Goal: Task Accomplishment & Management: Complete application form

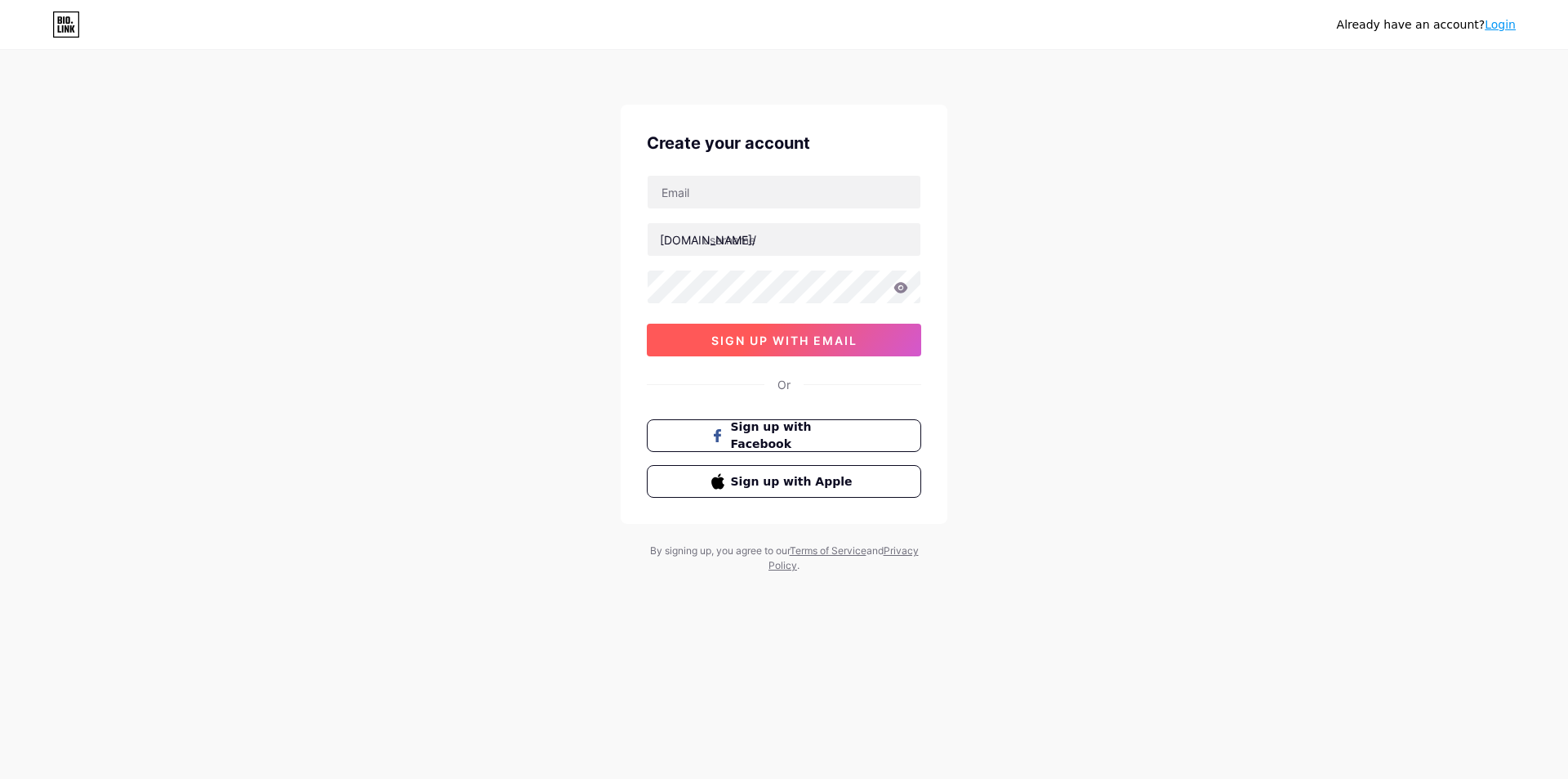
click at [811, 344] on span "sign up with email" at bounding box center [784, 340] width 146 height 14
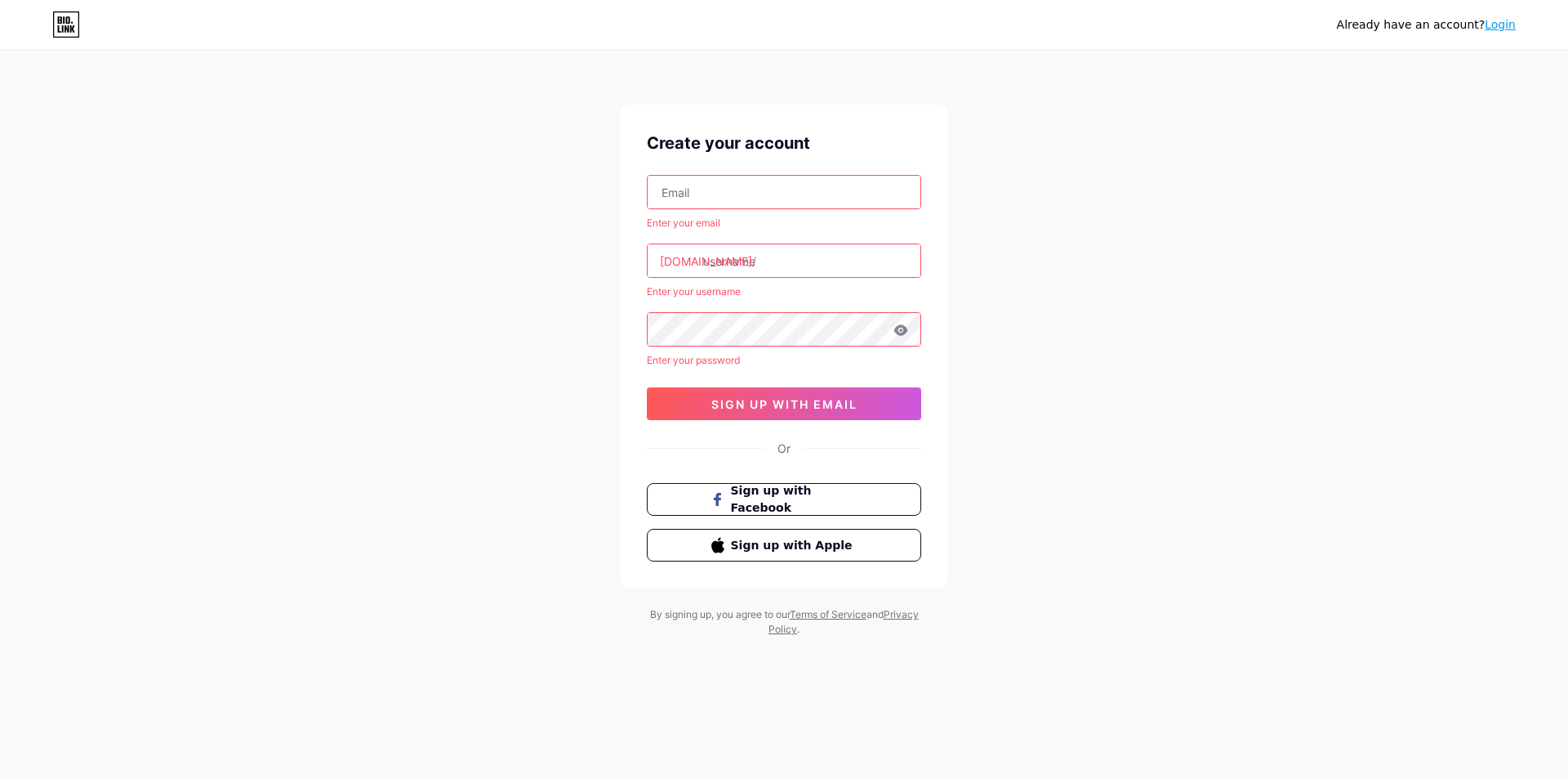
click at [823, 183] on input "text" at bounding box center [784, 192] width 273 height 32
click at [1113, 357] on div "Already have an account? Login Create your account Enter your email [DOMAIN_NAM…" at bounding box center [784, 344] width 1568 height 689
click at [789, 200] on input "text" at bounding box center [784, 192] width 273 height 32
click at [728, 194] on input "text" at bounding box center [784, 192] width 273 height 32
click at [784, 193] on input "text" at bounding box center [784, 192] width 273 height 32
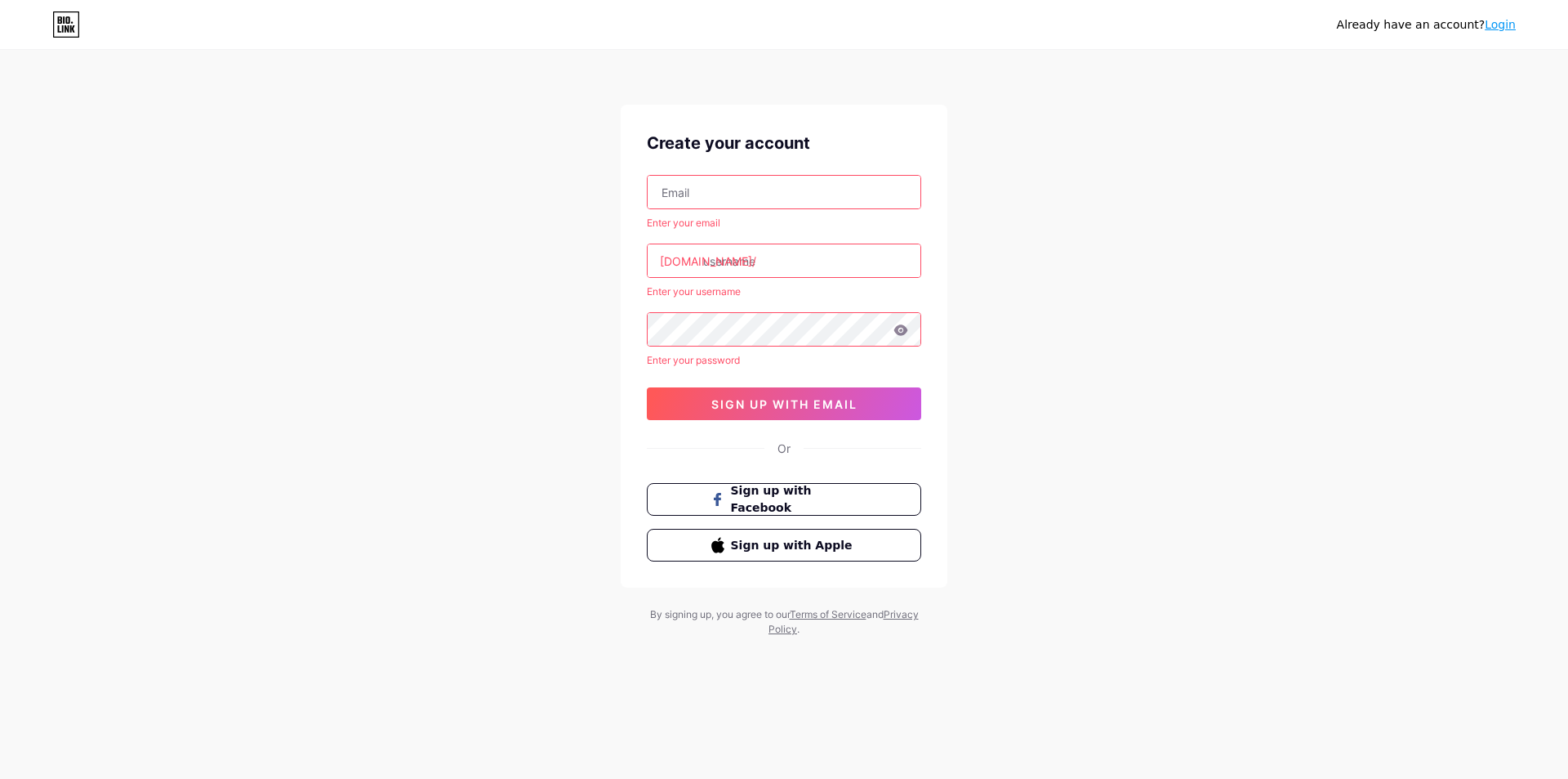
click at [752, 187] on input "text" at bounding box center [784, 192] width 273 height 32
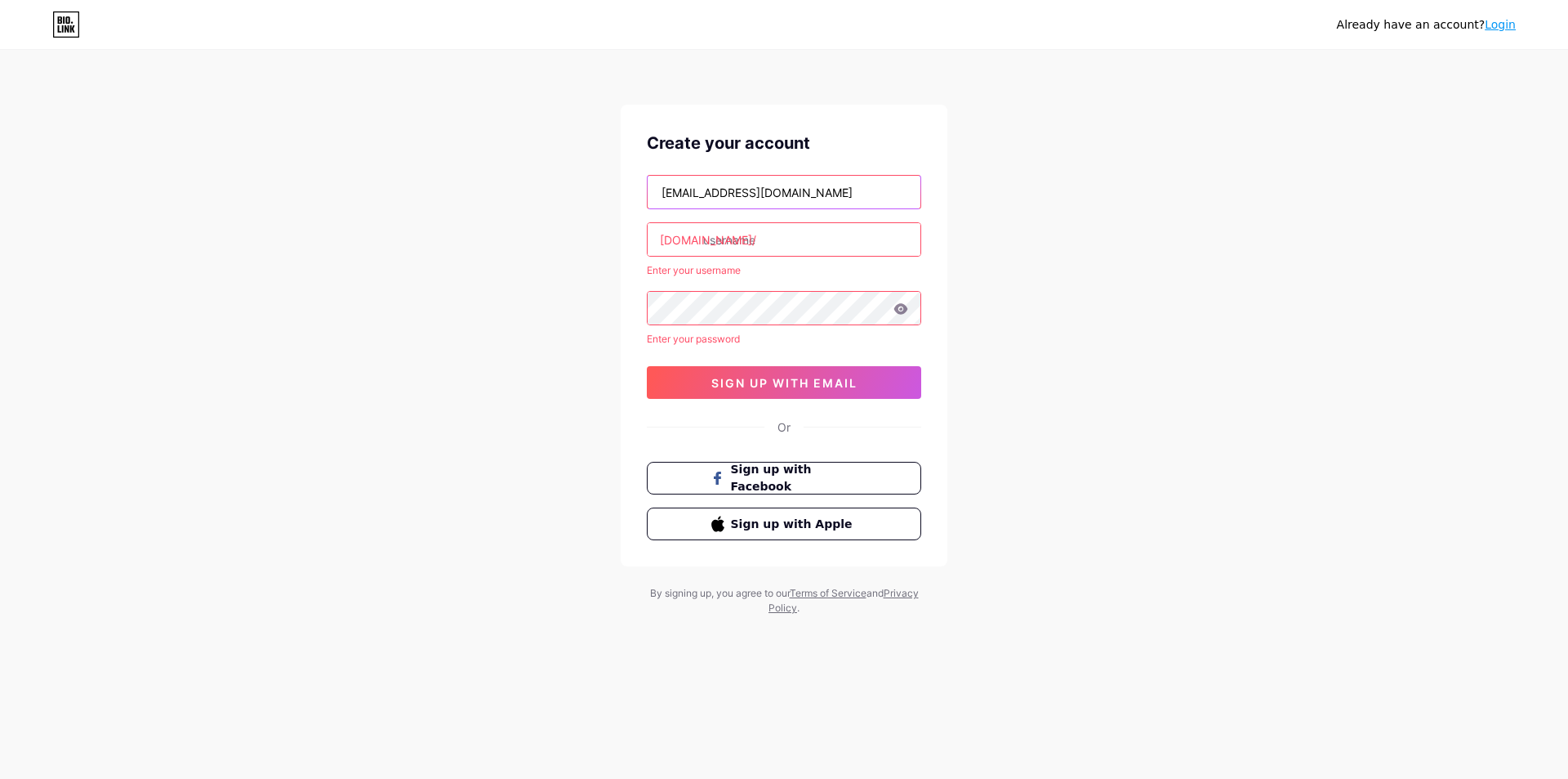
type input "perfumestationmagnifiscent@gmail.com"
click at [870, 381] on button "sign up with email" at bounding box center [784, 382] width 274 height 32
click at [778, 385] on span "sign up with email" at bounding box center [784, 382] width 146 height 14
click at [771, 386] on span "sign up with email" at bounding box center [784, 382] width 146 height 14
click at [770, 386] on span "sign up with email" at bounding box center [784, 382] width 146 height 14
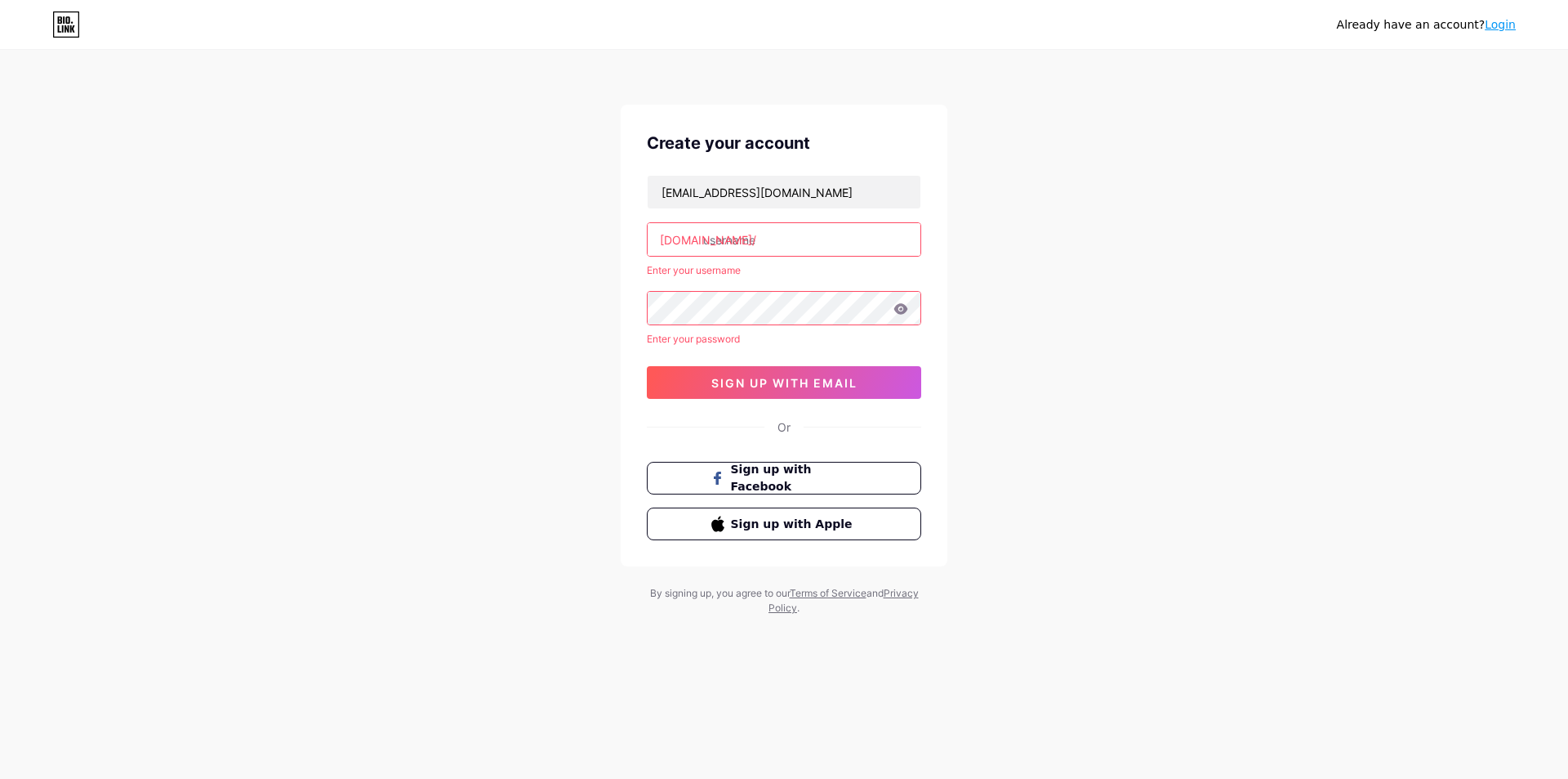
drag, startPoint x: 808, startPoint y: 258, endPoint x: 805, endPoint y: 242, distance: 16.3
click at [808, 256] on div "perfumestationmagnifiscent@gmail.com bio.link/ Enter your username Enter your p…" at bounding box center [784, 287] width 274 height 224
click at [803, 238] on input "text" at bounding box center [784, 239] width 273 height 32
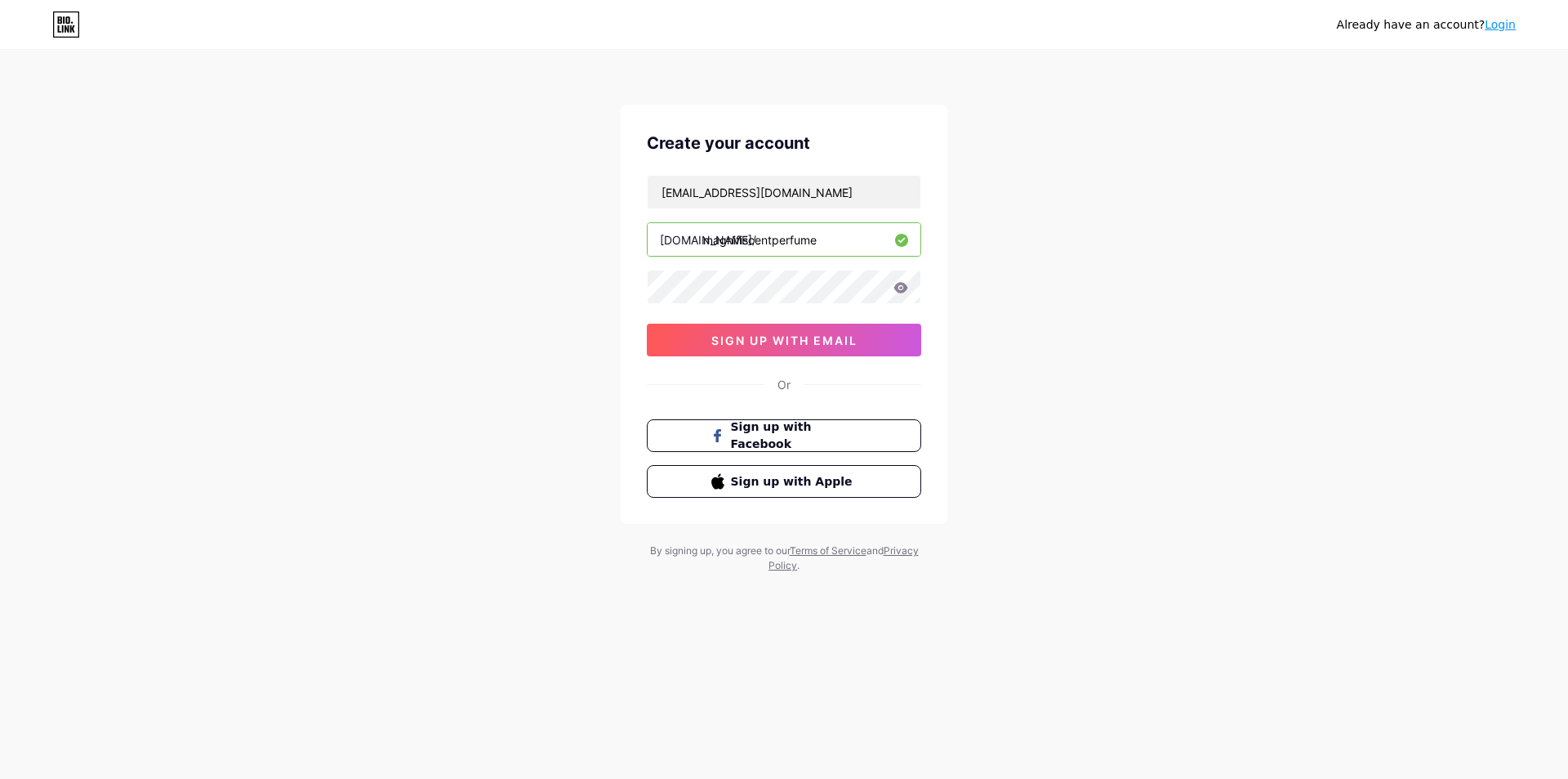
type input "magnifiscentperfume"
click at [902, 285] on icon at bounding box center [900, 288] width 14 height 11
click at [803, 330] on button "sign up with email" at bounding box center [784, 340] width 274 height 32
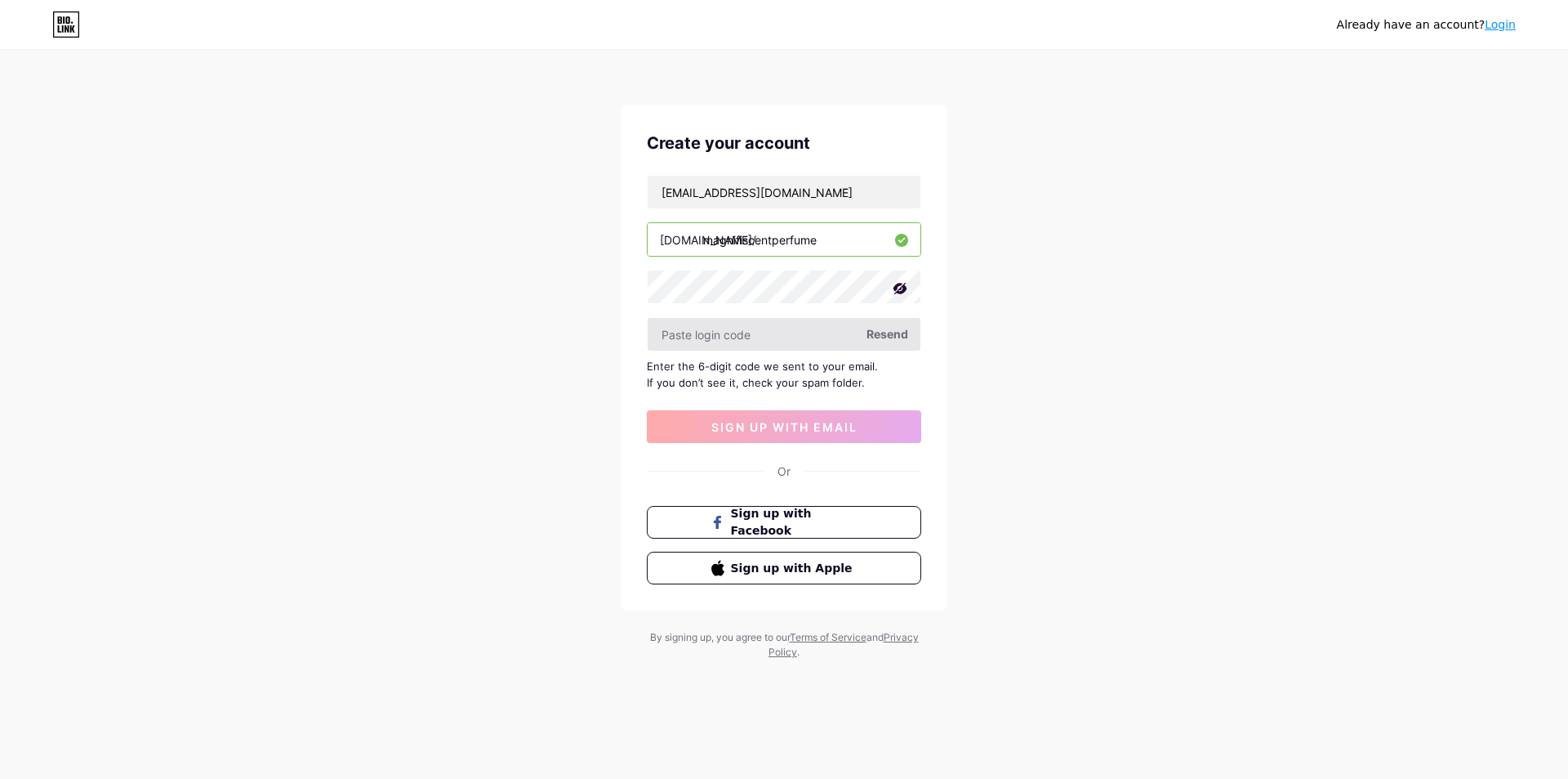
click at [683, 335] on input "text" at bounding box center [784, 335] width 273 height 32
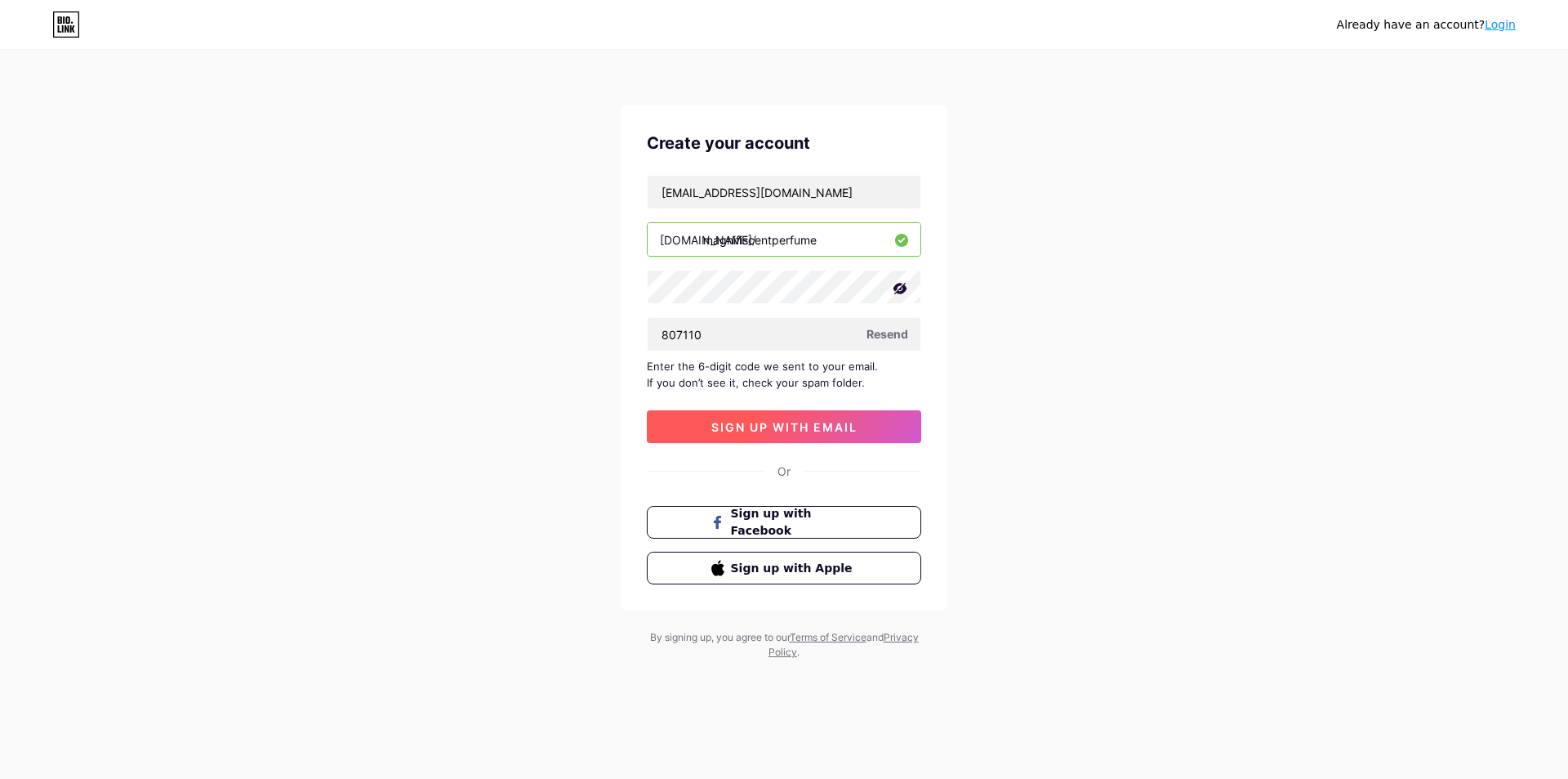
type input "807110"
click at [814, 431] on span "sign up with email" at bounding box center [784, 426] width 146 height 14
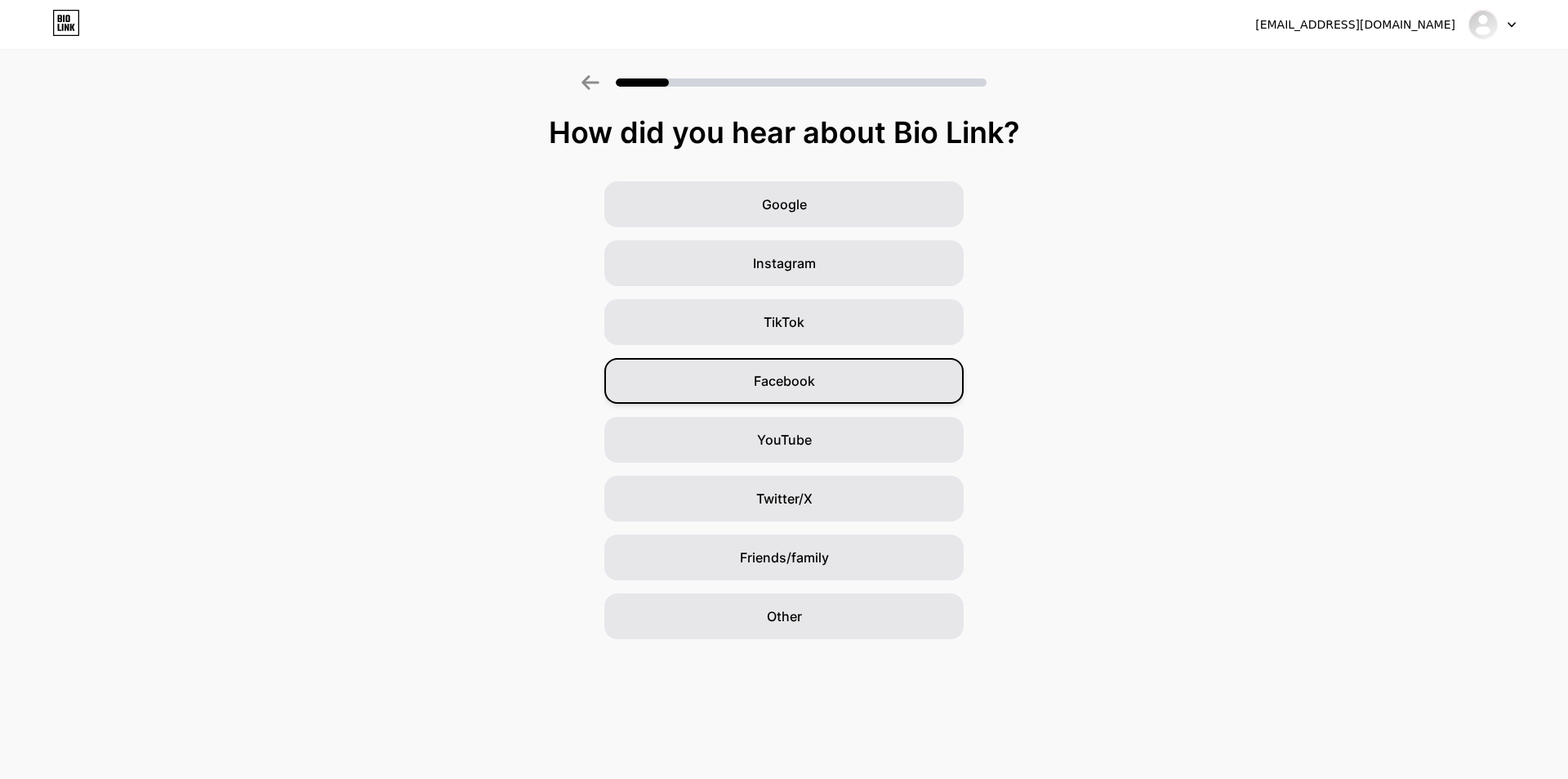
click at [792, 388] on span "Facebook" at bounding box center [784, 380] width 61 height 20
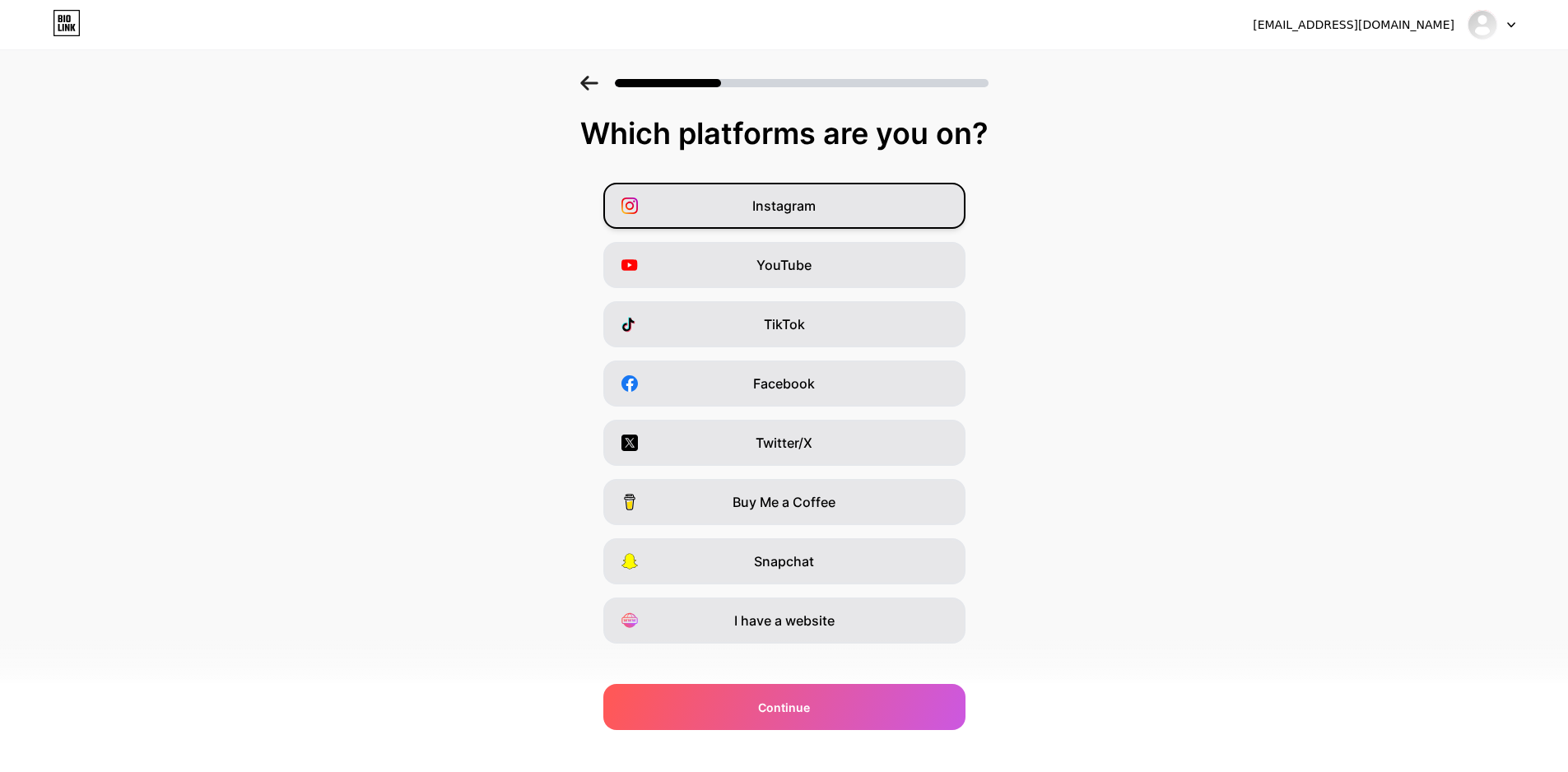
click at [808, 213] on span "Instagram" at bounding box center [784, 205] width 64 height 20
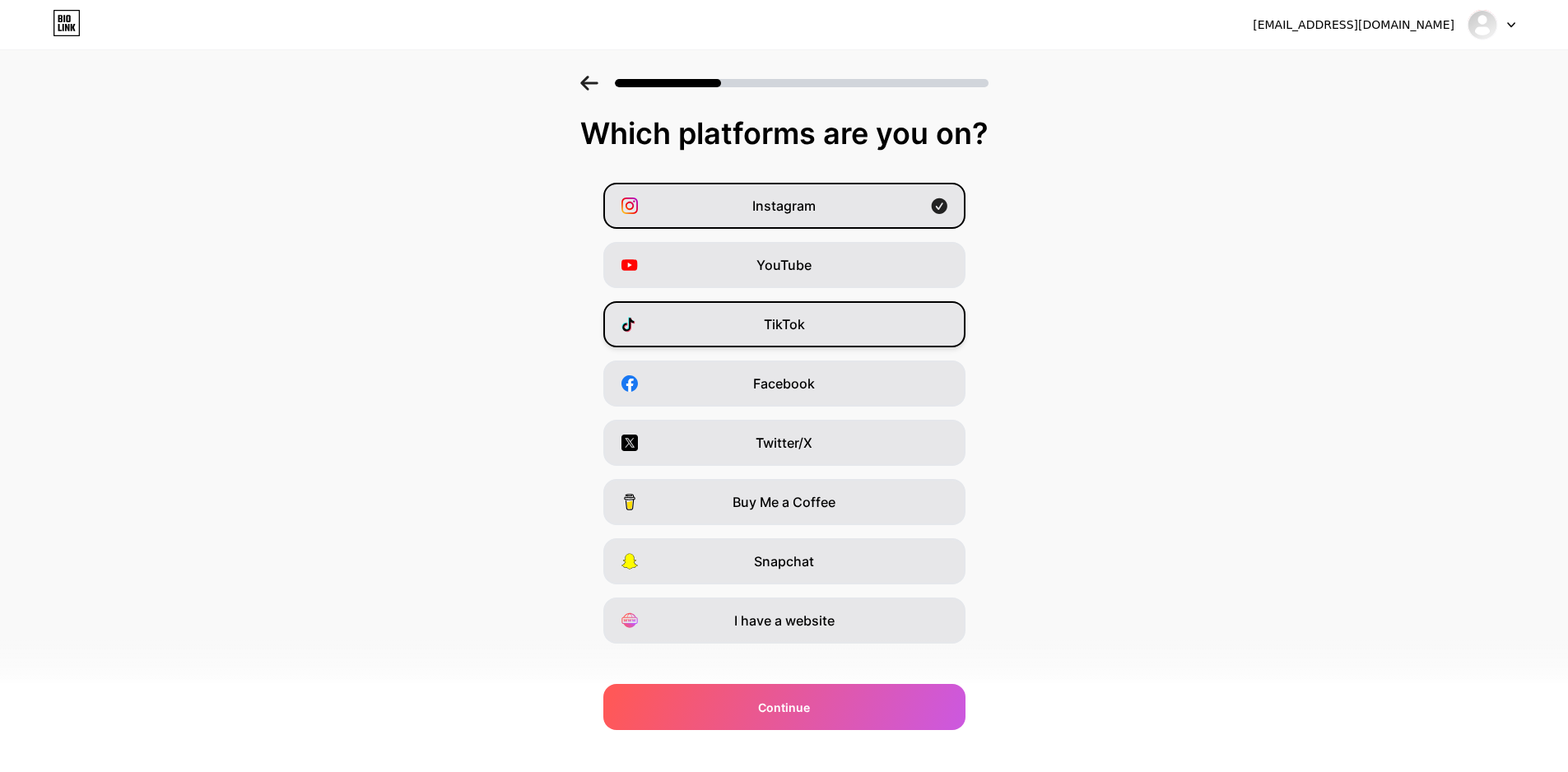
click at [802, 329] on span "TikTok" at bounding box center [784, 324] width 41 height 20
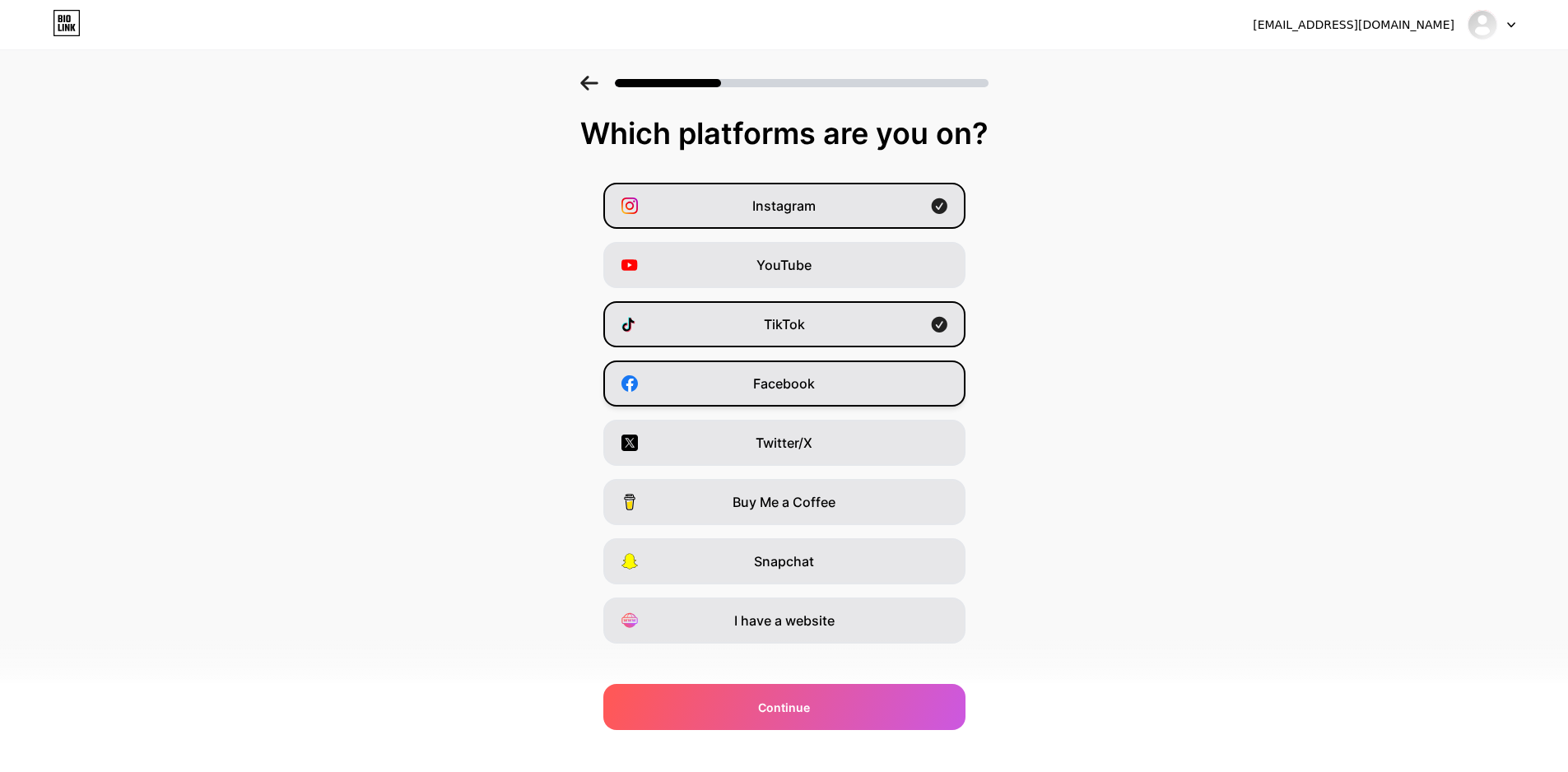
click at [806, 397] on div "Facebook" at bounding box center [784, 383] width 362 height 46
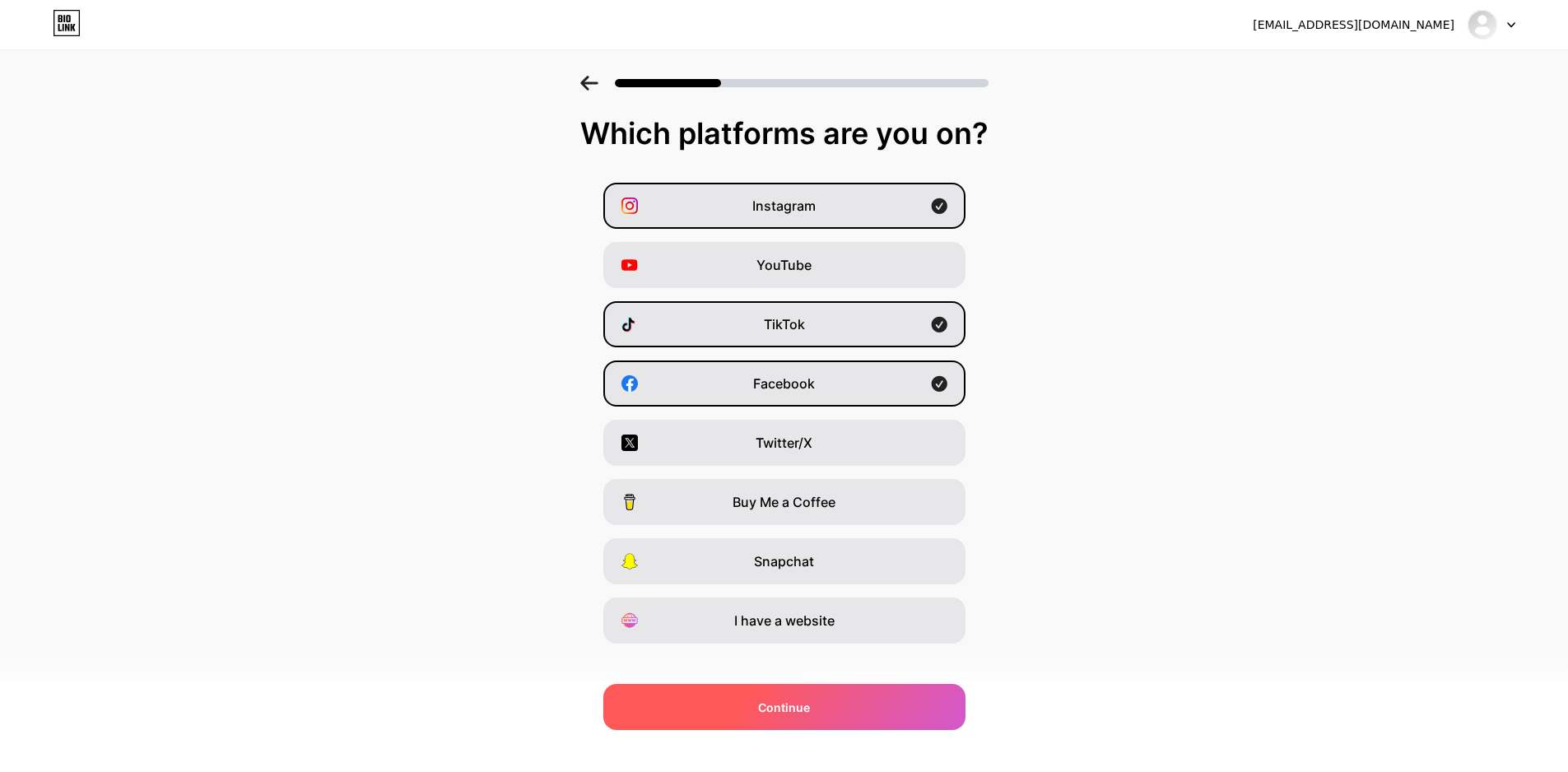
click at [809, 711] on span "Continue" at bounding box center [784, 708] width 52 height 17
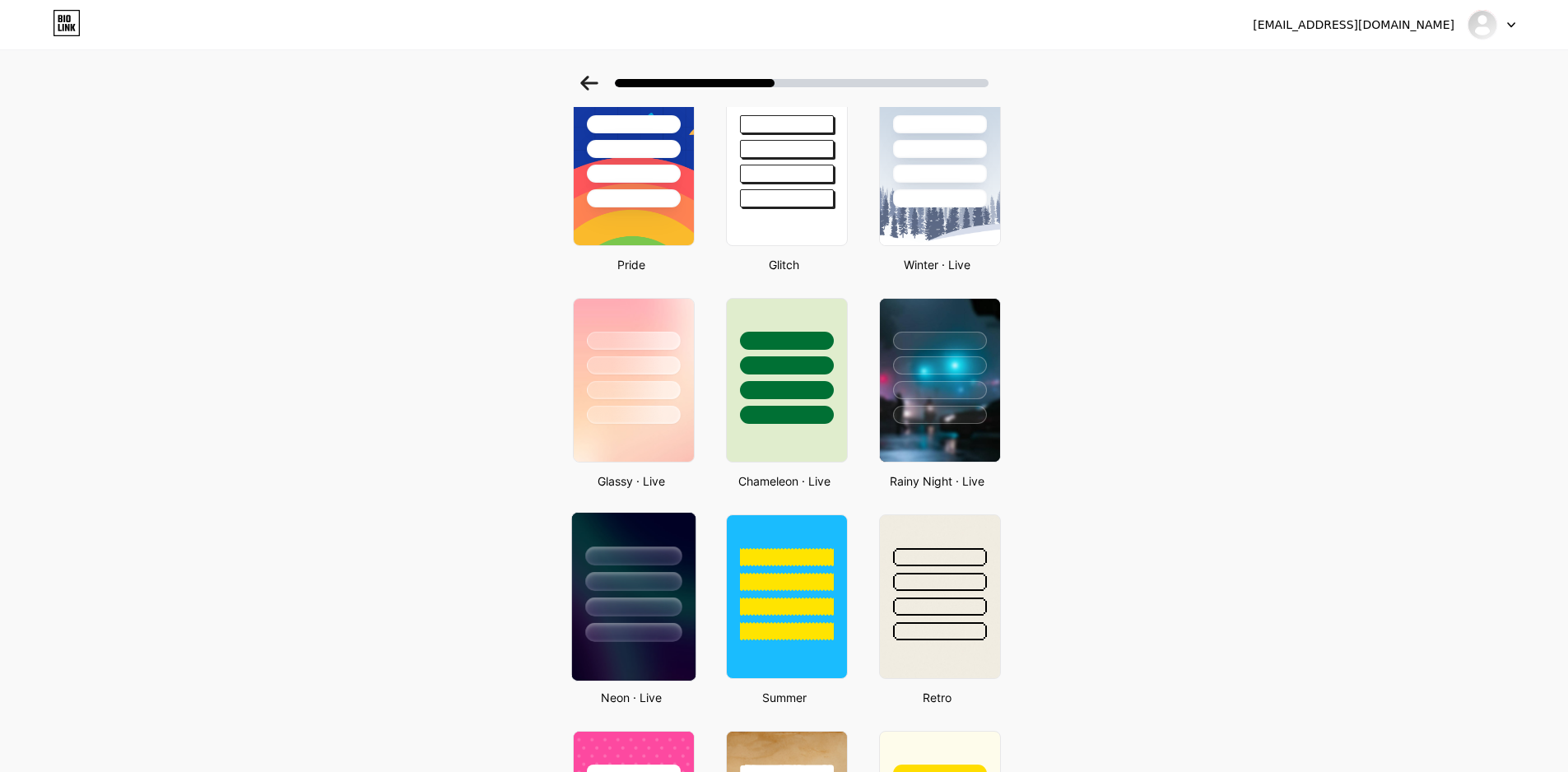
scroll to position [411, 0]
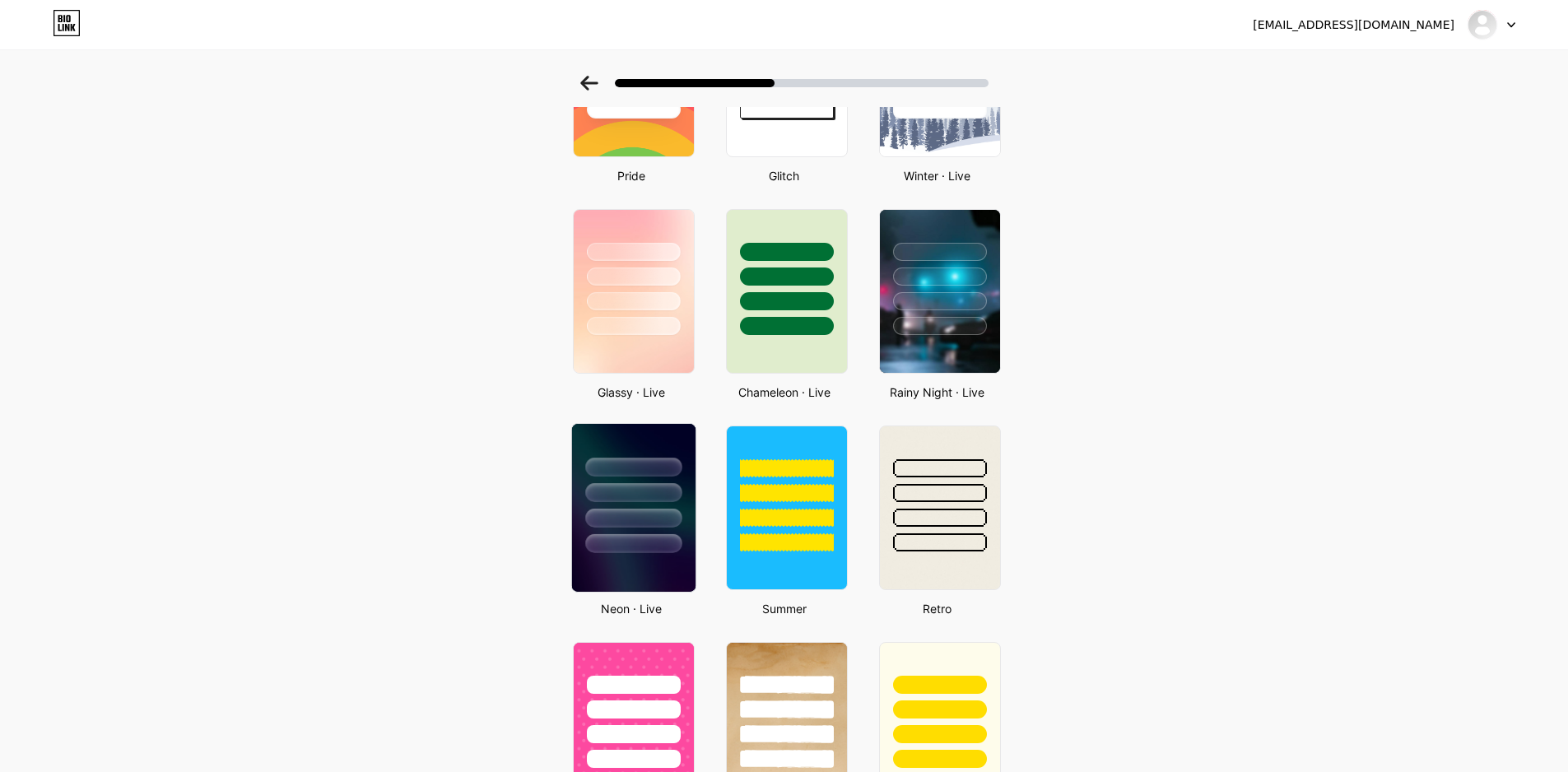
click at [655, 528] on div at bounding box center [632, 488] width 123 height 129
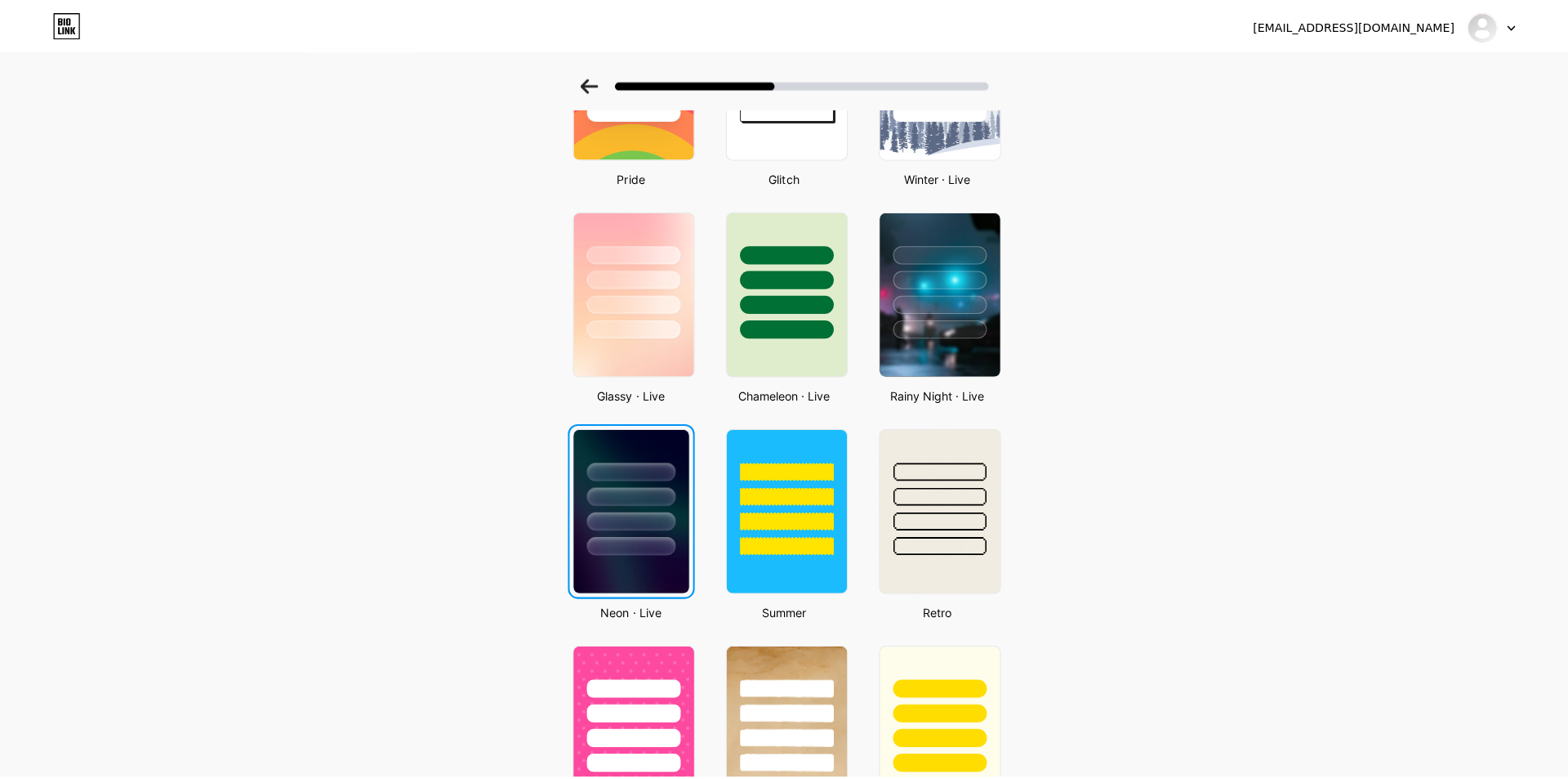
scroll to position [0, 0]
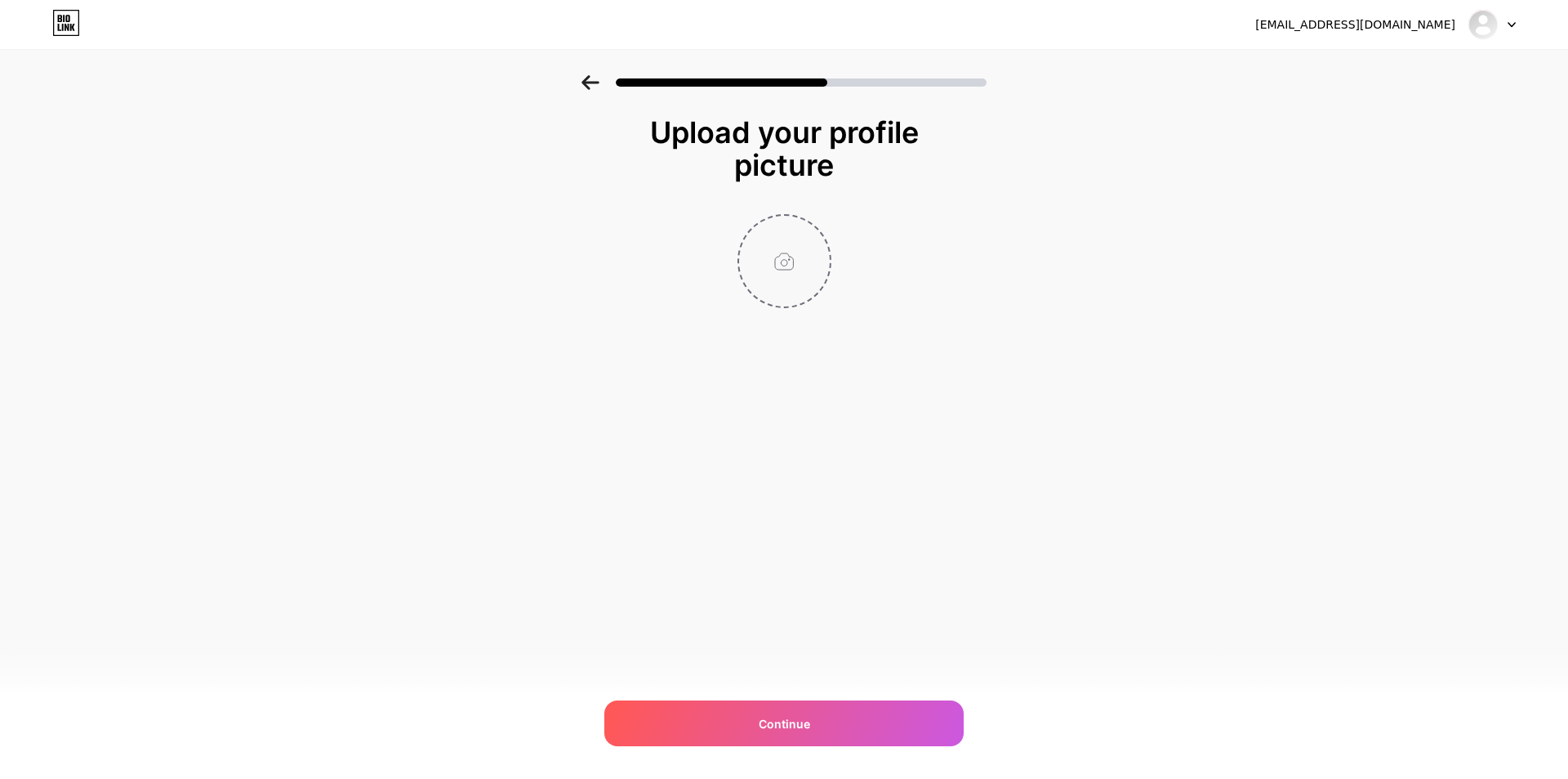
click at [803, 279] on input "file" at bounding box center [784, 261] width 91 height 91
type input "C:\fakepath\mps.jpg"
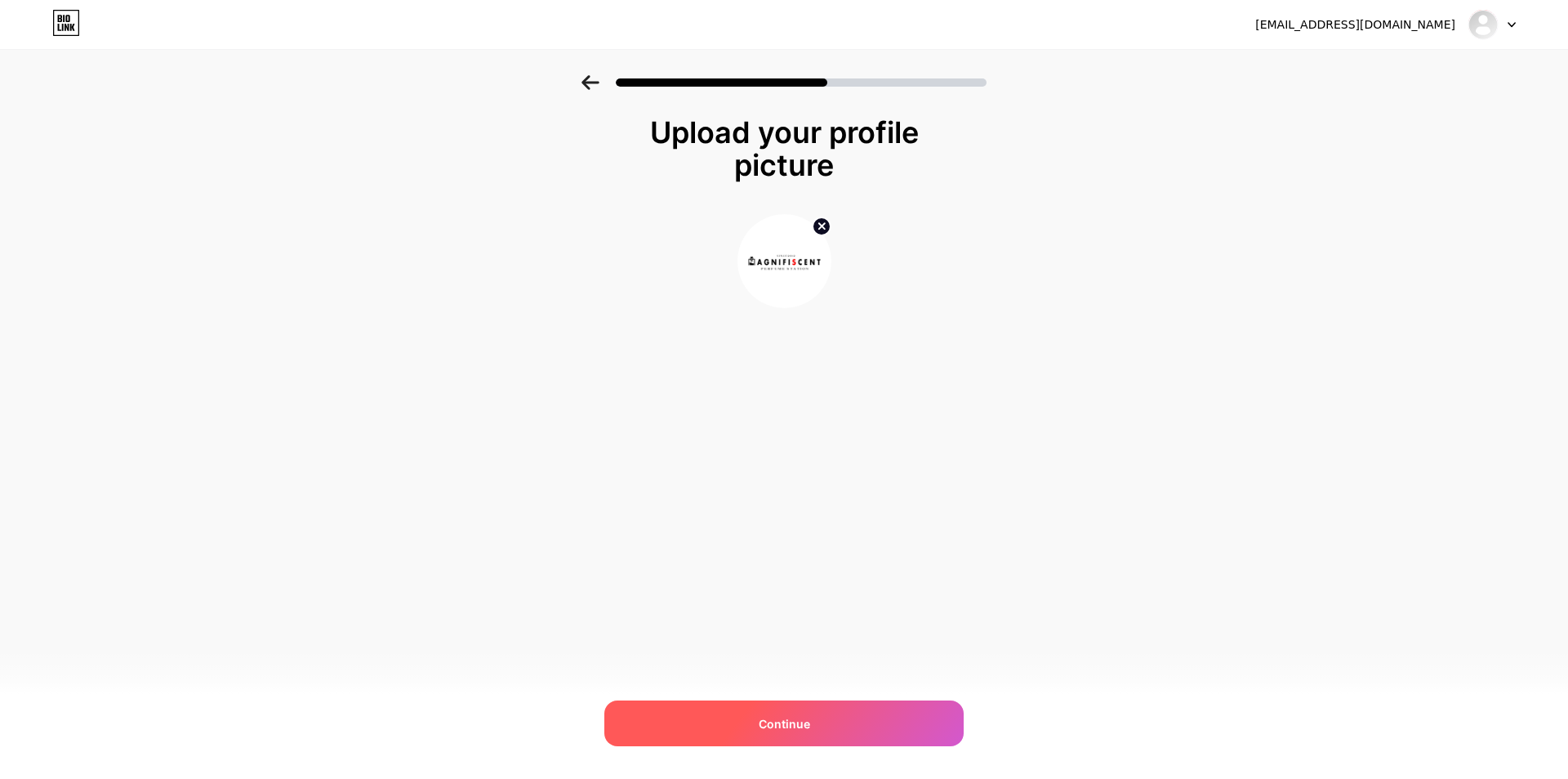
click at [774, 716] on span "Continue" at bounding box center [784, 724] width 52 height 17
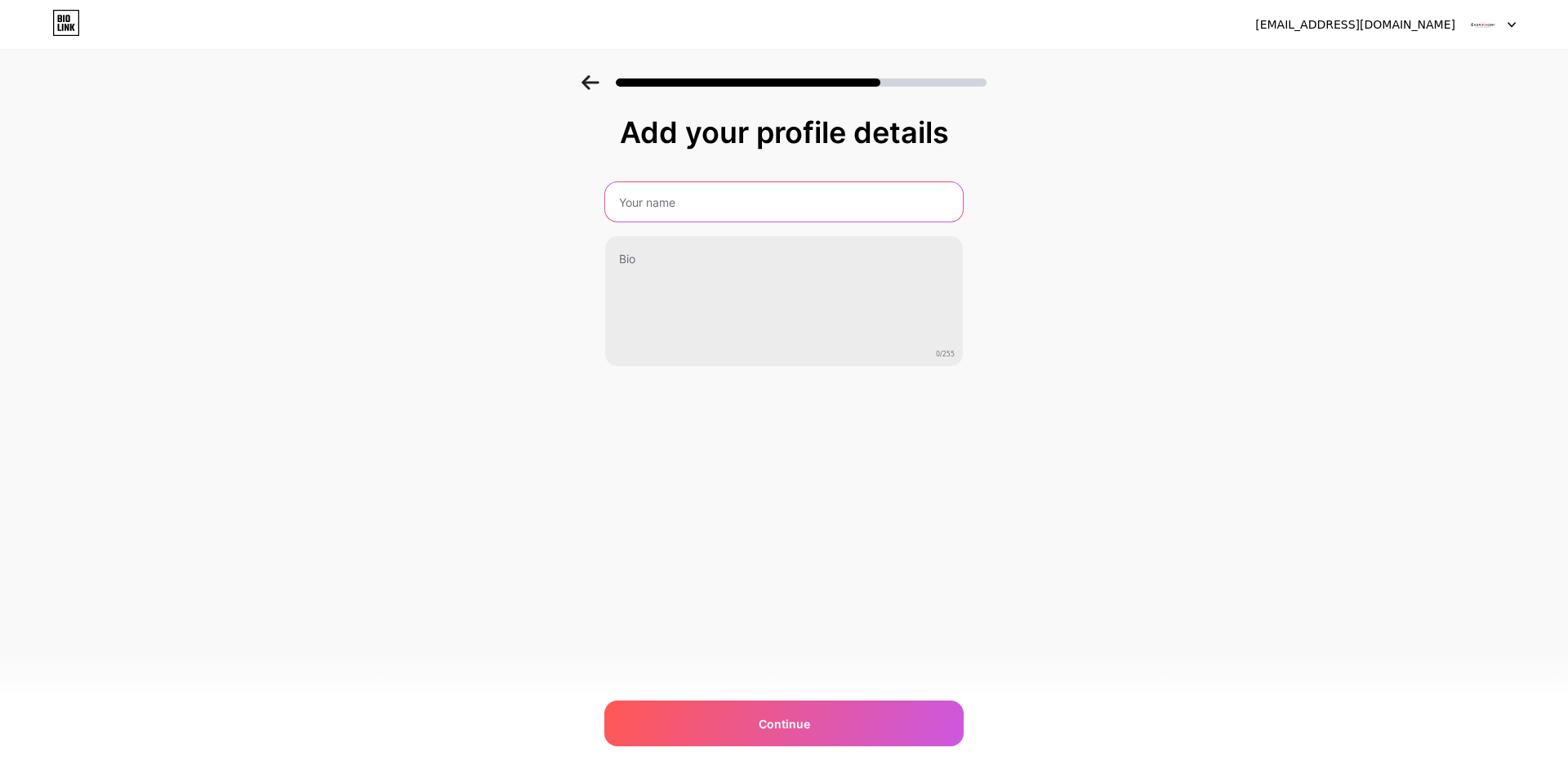
click at [800, 209] on input "text" at bounding box center [784, 202] width 357 height 39
type input "Magnifiscent Perfume"
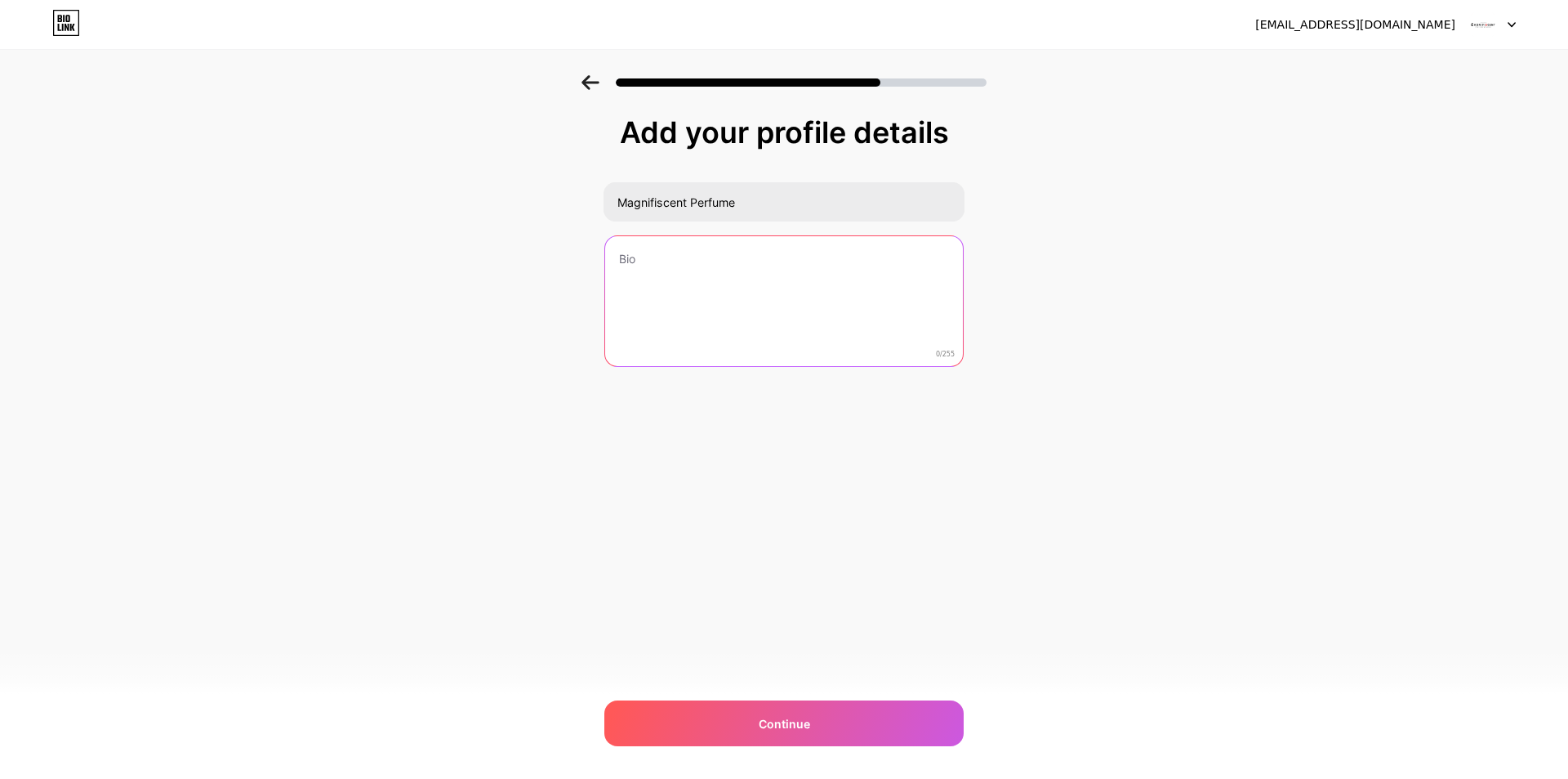
click at [734, 270] on textarea at bounding box center [784, 302] width 357 height 132
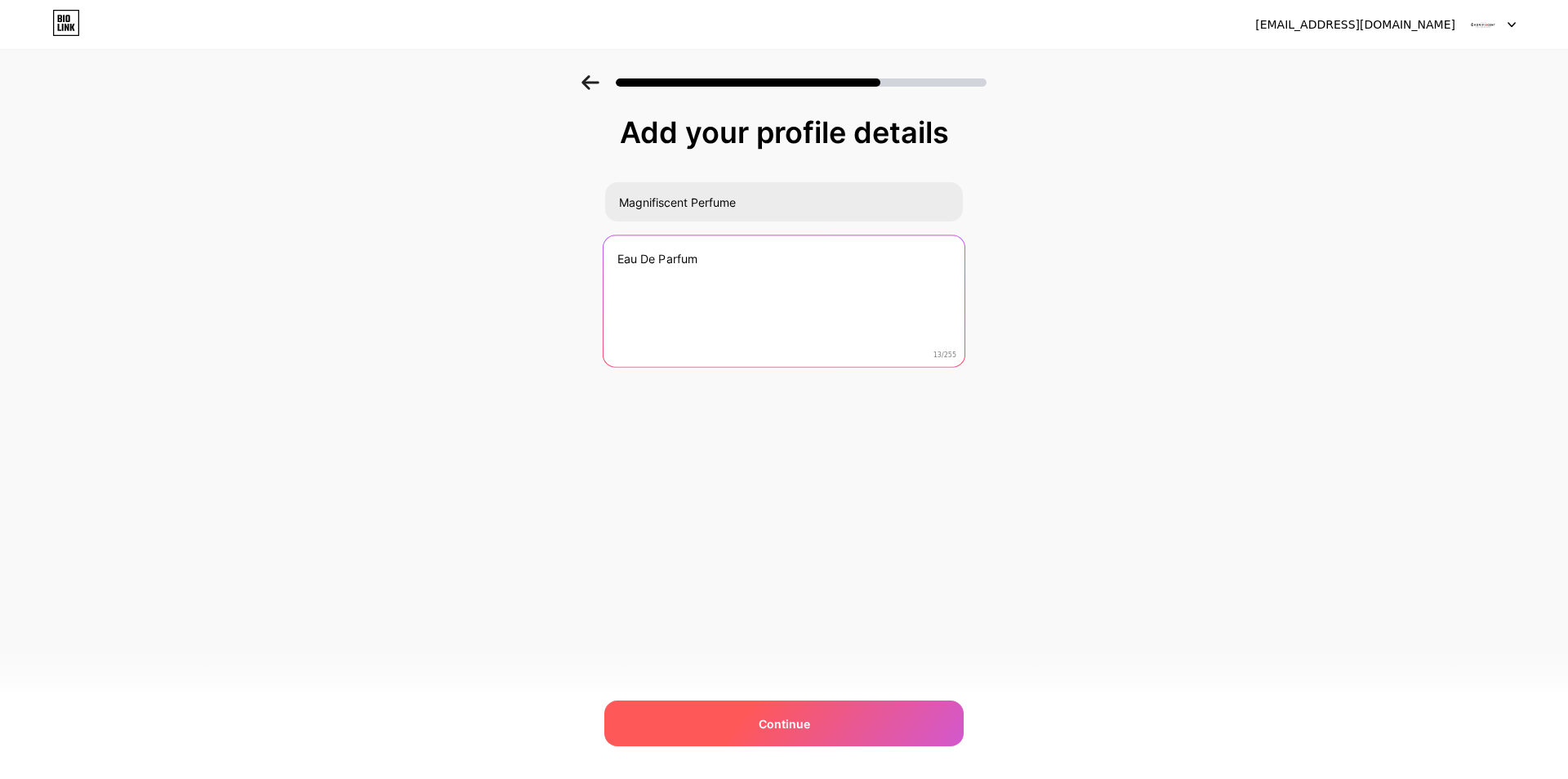
type textarea "Eau De Parfum"
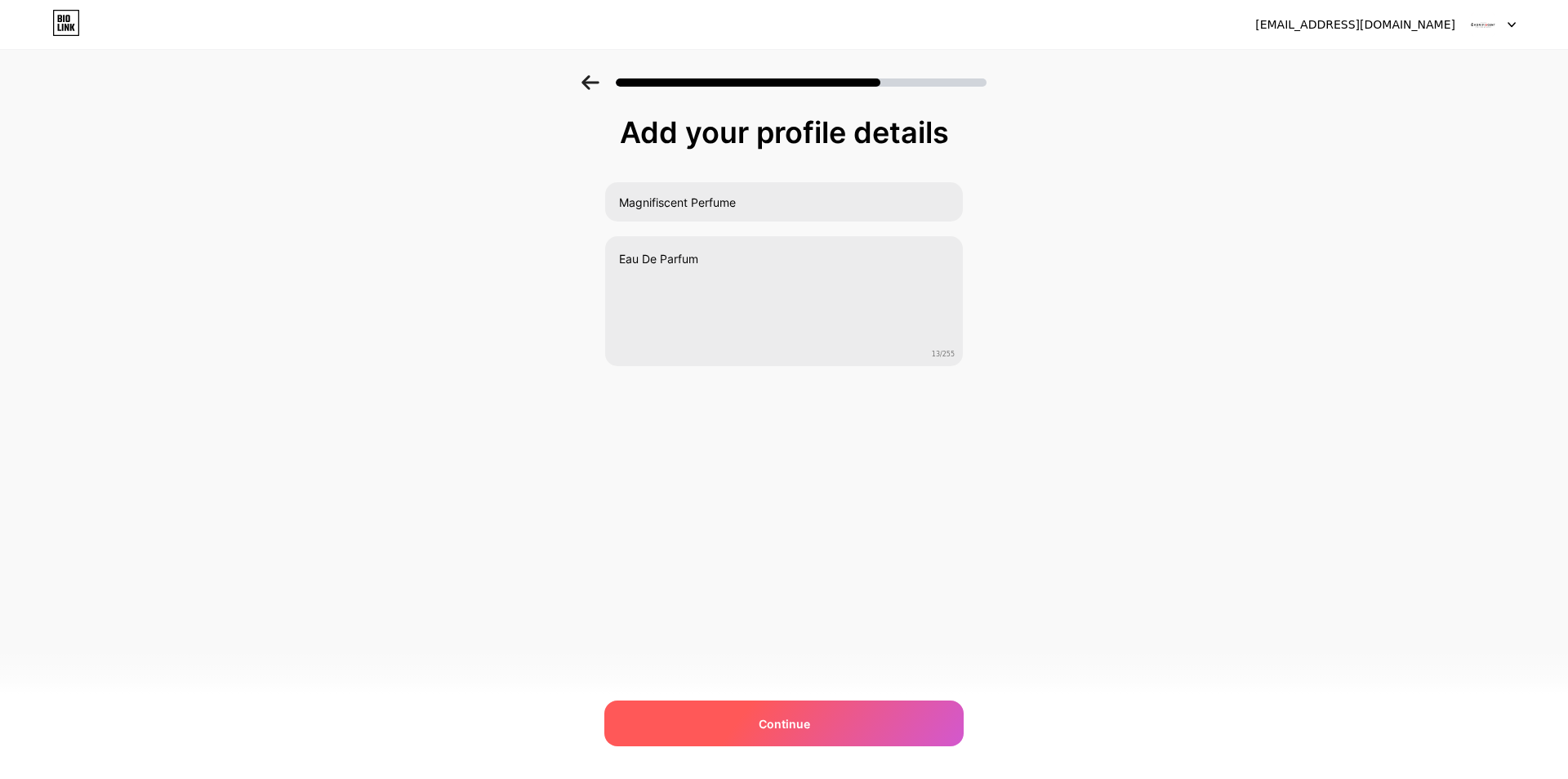
click at [752, 721] on div "Continue" at bounding box center [784, 724] width 359 height 46
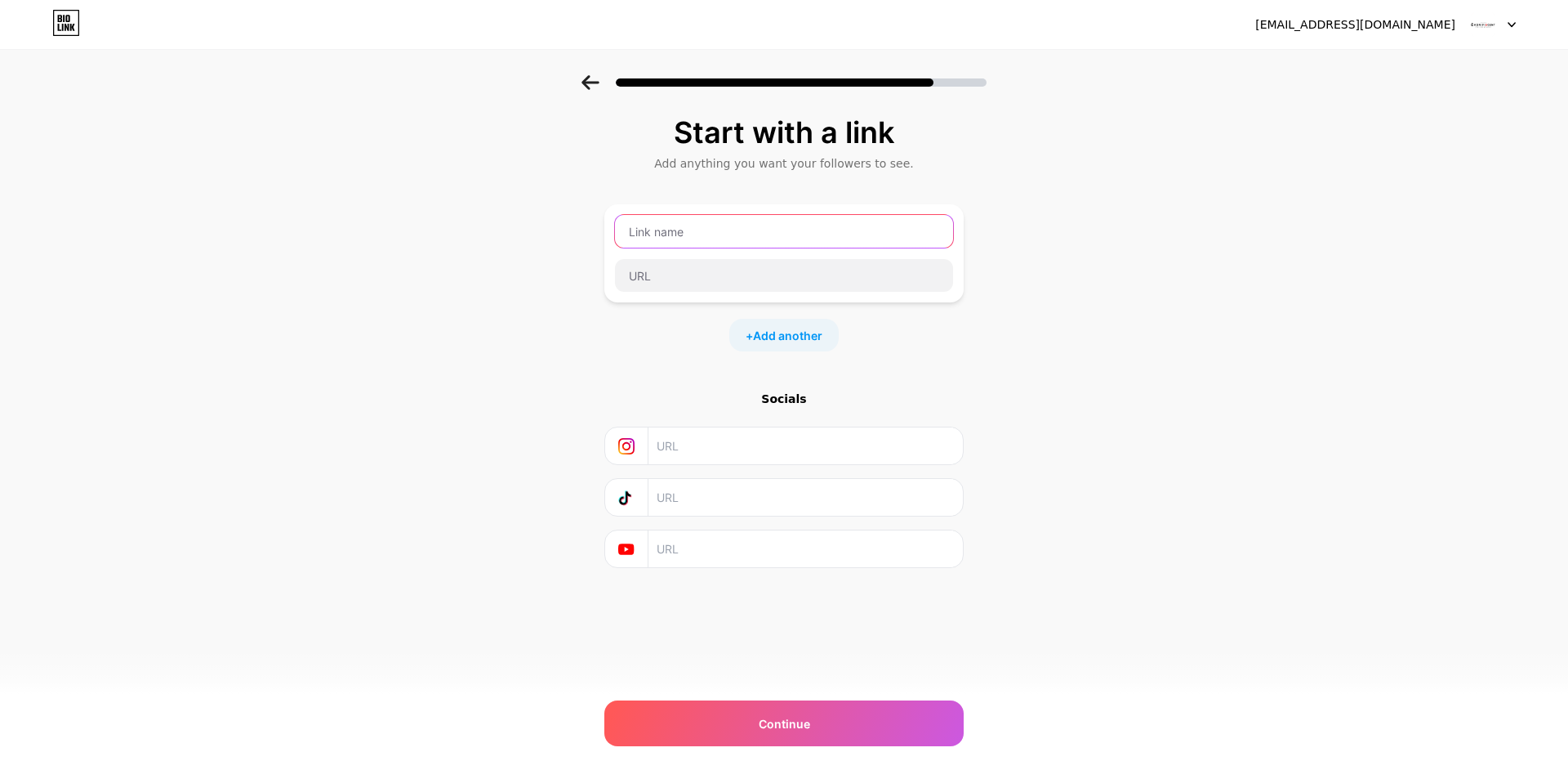
click at [692, 239] on input "text" at bounding box center [784, 231] width 338 height 32
paste input "https://www.facebook.com/magnifiscentperfumestation"
type input "https://www.facebook.com/magnifiscentperfumestation"
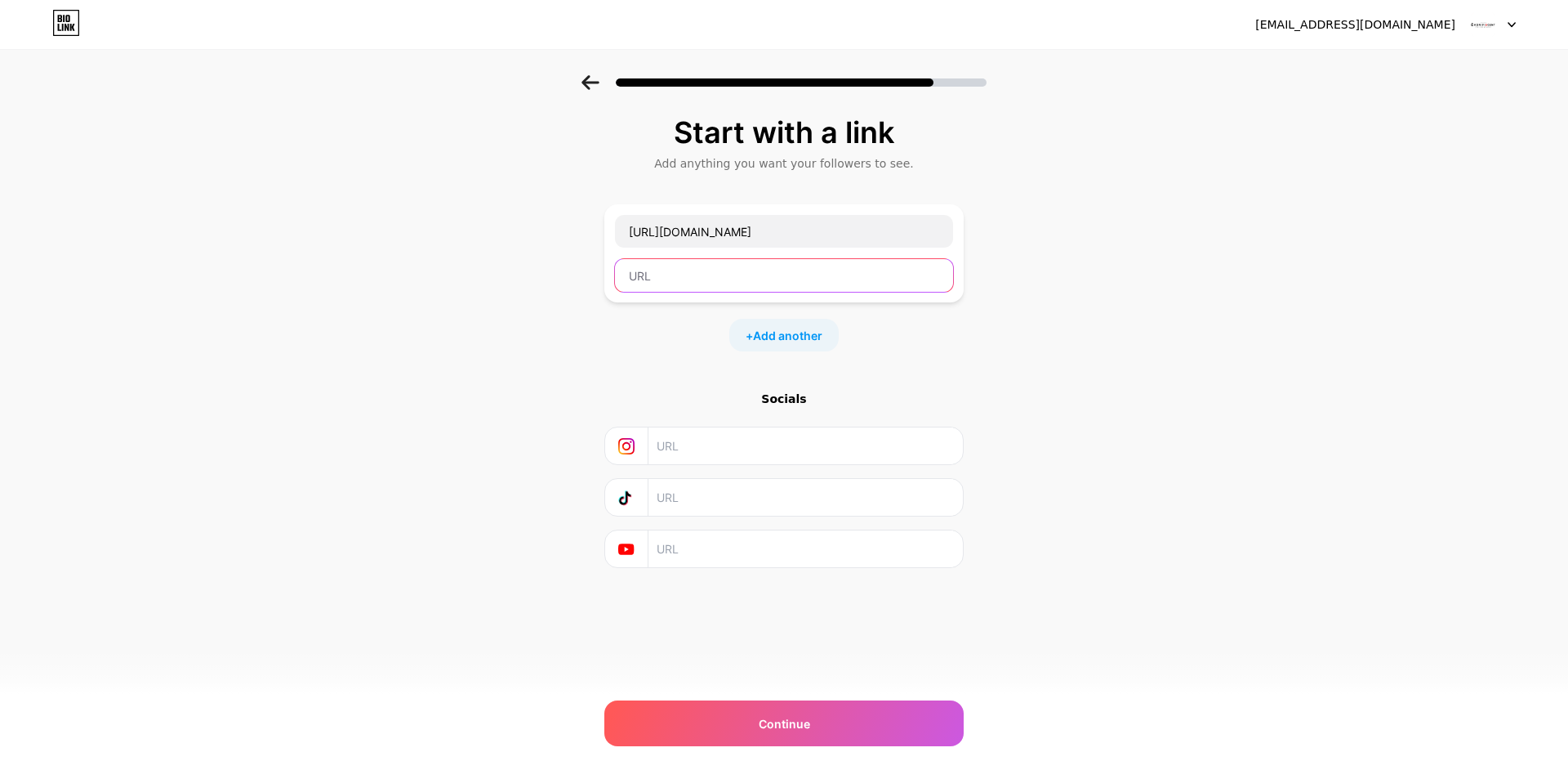
click at [750, 274] on input "text" at bounding box center [784, 275] width 338 height 32
paste input "https://www.facebook.com/magnifiscentperfumestation"
type input "https://www.facebook.com/magnifiscentperfumestation"
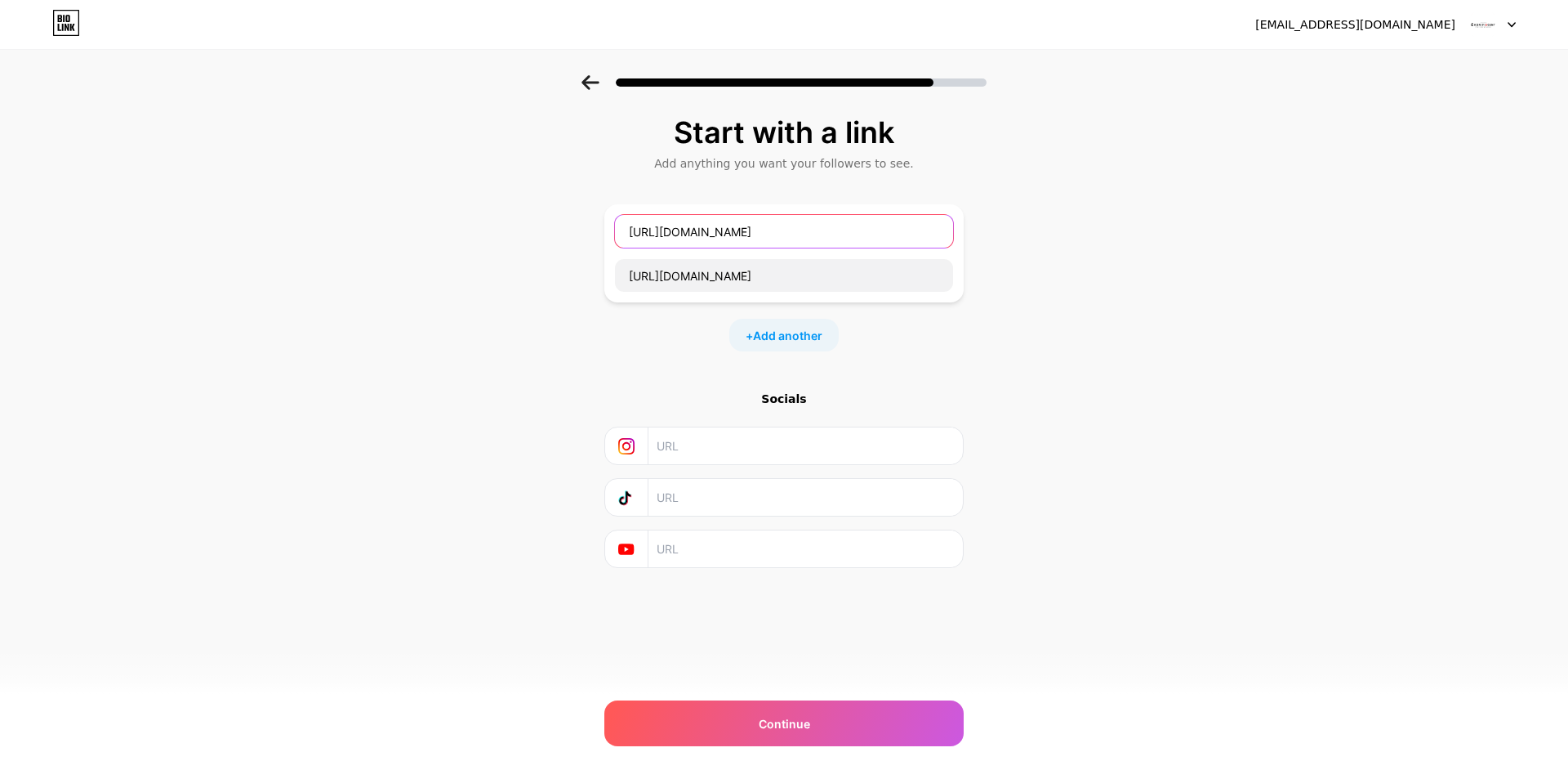
drag, startPoint x: 794, startPoint y: 231, endPoint x: 774, endPoint y: 227, distance: 20.4
click at [792, 231] on input "https://www.facebook.com/magnifiscentperfumestation" at bounding box center [784, 231] width 338 height 32
click at [771, 227] on input "https://www.facebook.com/magnifiscentperfumestation" at bounding box center [784, 231] width 338 height 32
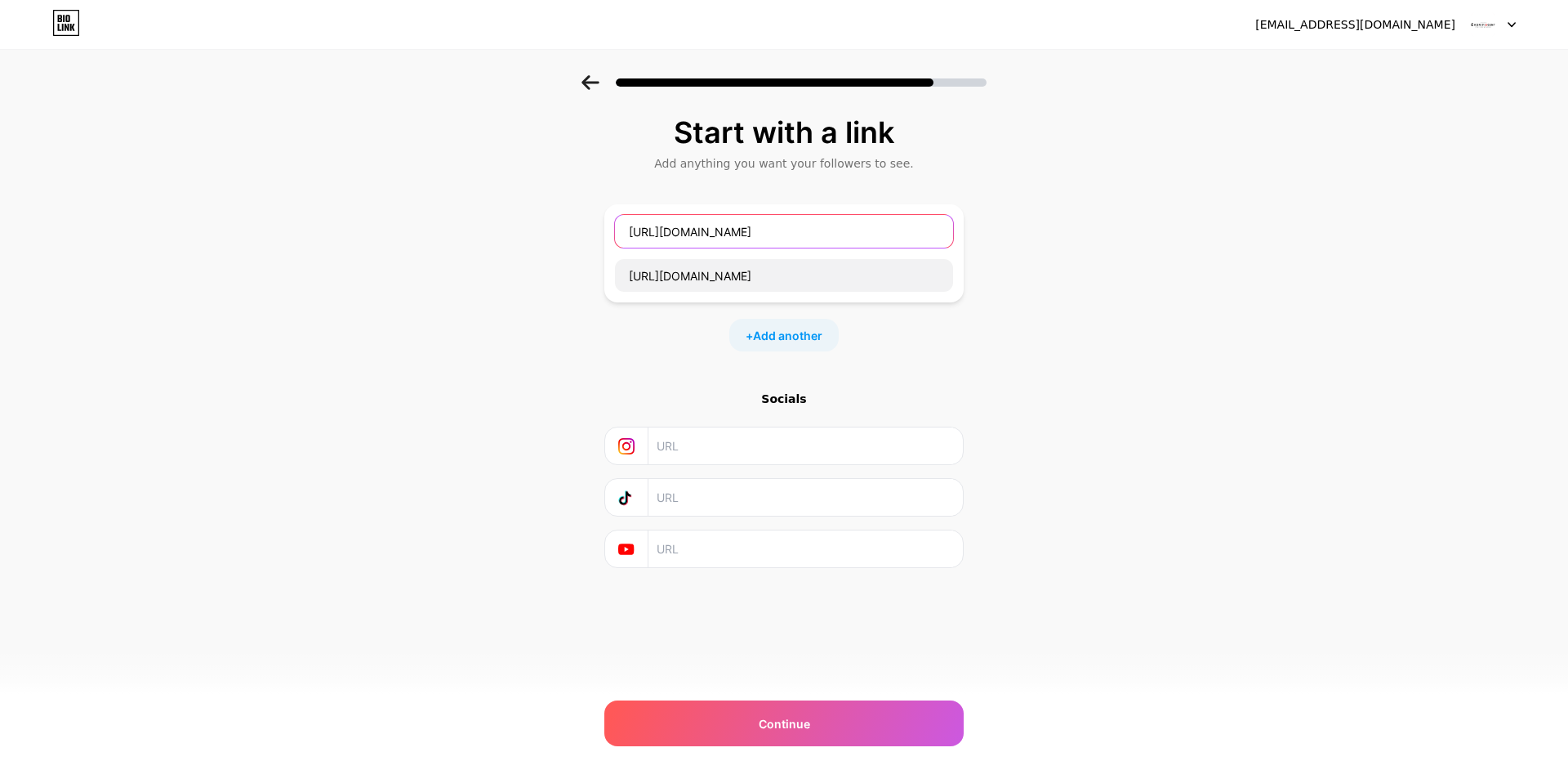
click at [772, 227] on input "https://www.facebook.com/magnifiscentperfumestation" at bounding box center [784, 231] width 338 height 32
type input "Magnifiscent Perfume"
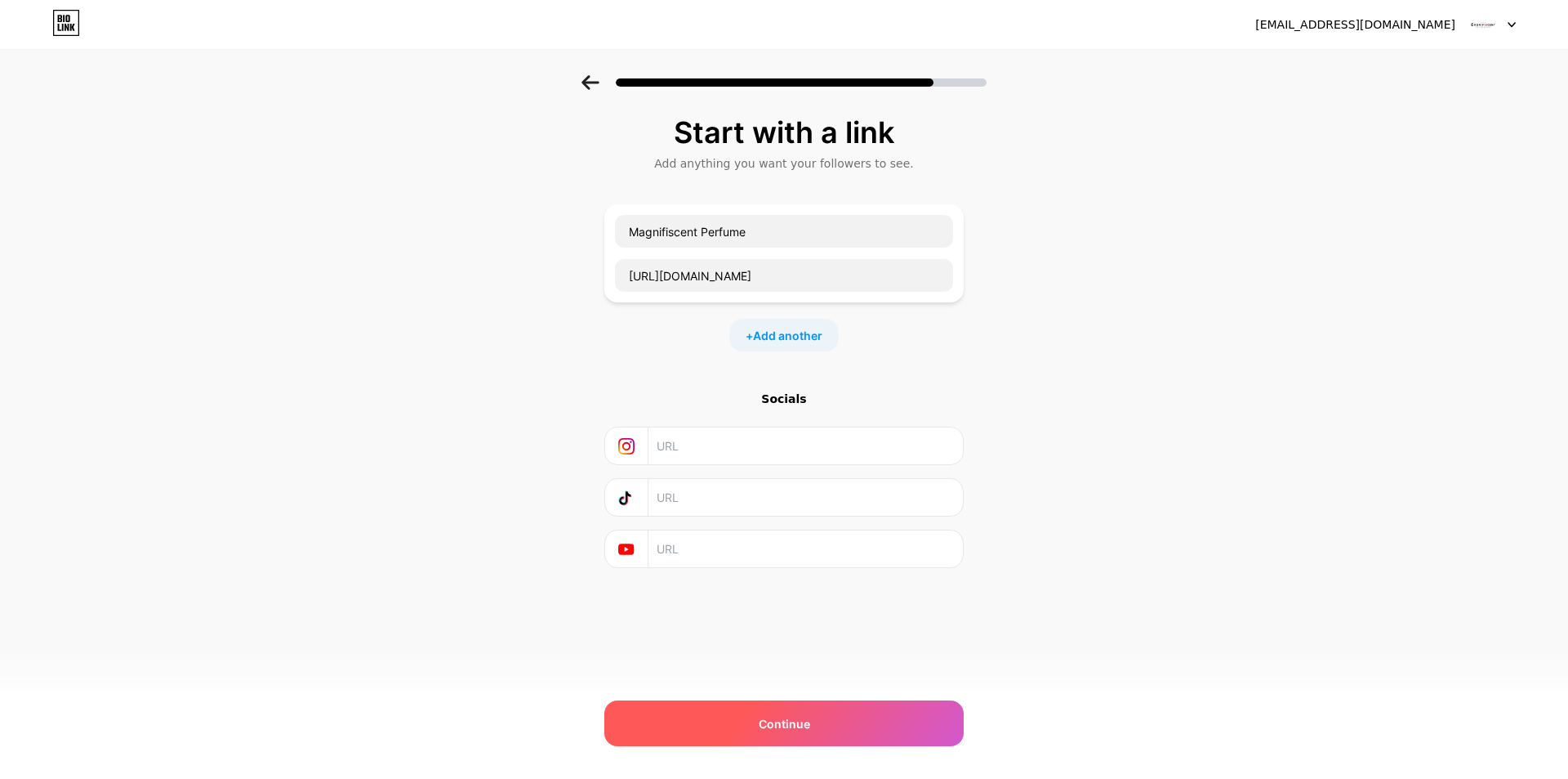
click at [809, 724] on div "Continue" at bounding box center [784, 724] width 359 height 46
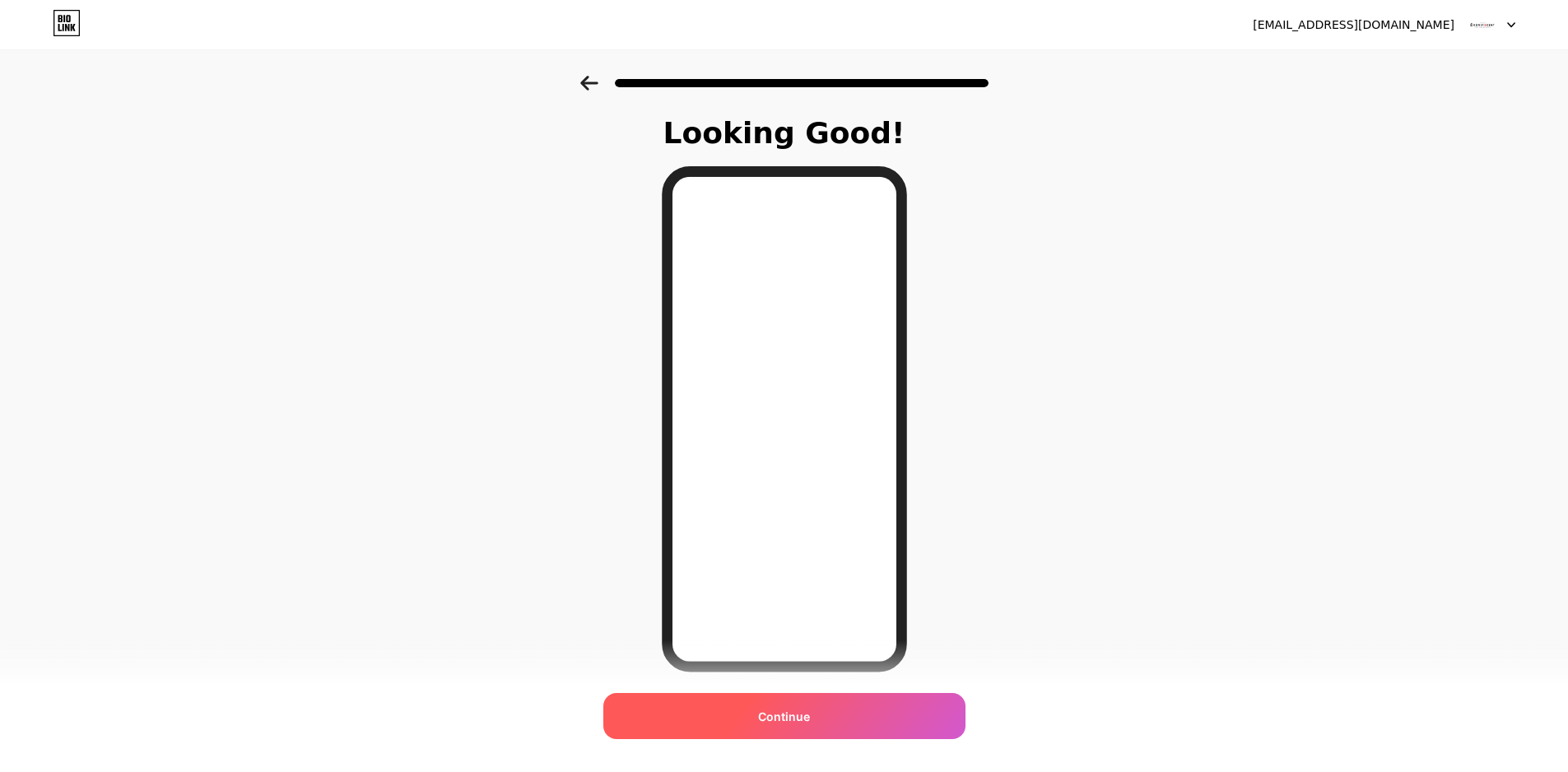
click at [832, 717] on div "Continue" at bounding box center [784, 716] width 362 height 46
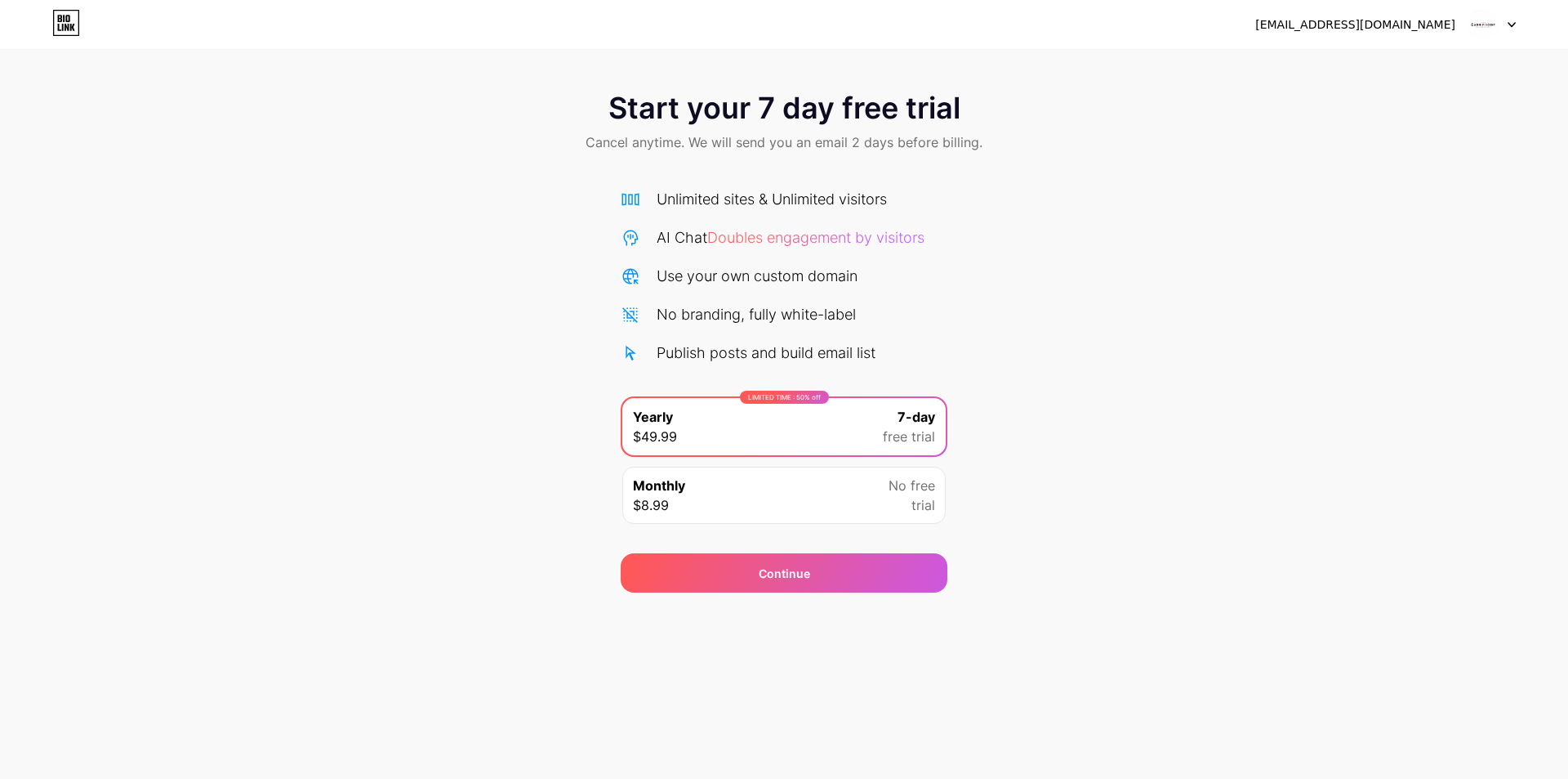
click at [59, 26] on icon at bounding box center [66, 22] width 28 height 26
click at [1514, 30] on div at bounding box center [1493, 24] width 48 height 30
click at [1444, 61] on li "Logout" at bounding box center [1414, 67] width 203 height 44
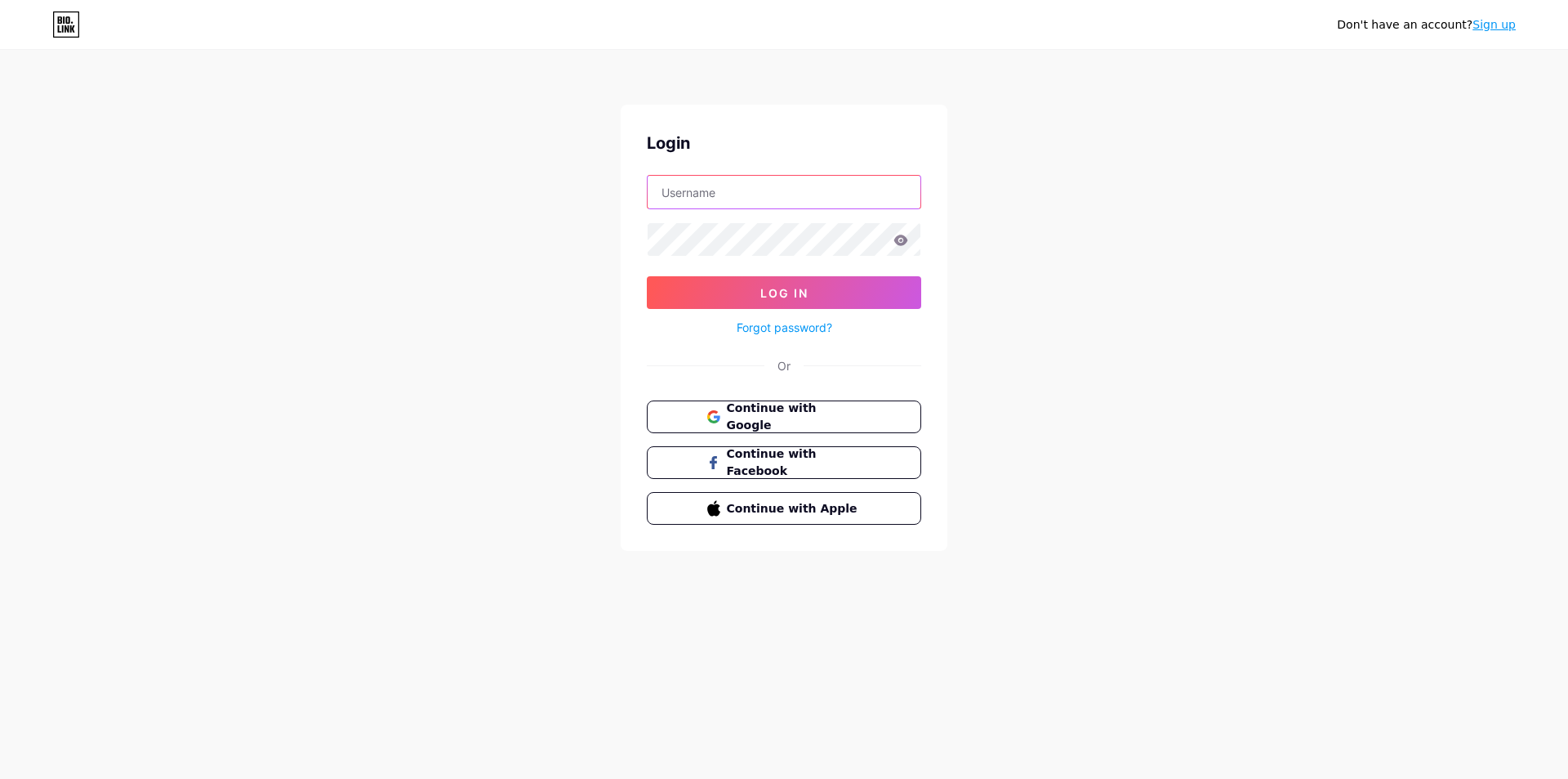
type input "[EMAIL_ADDRESS][DOMAIN_NAME]"
